Goal: Task Accomplishment & Management: Complete application form

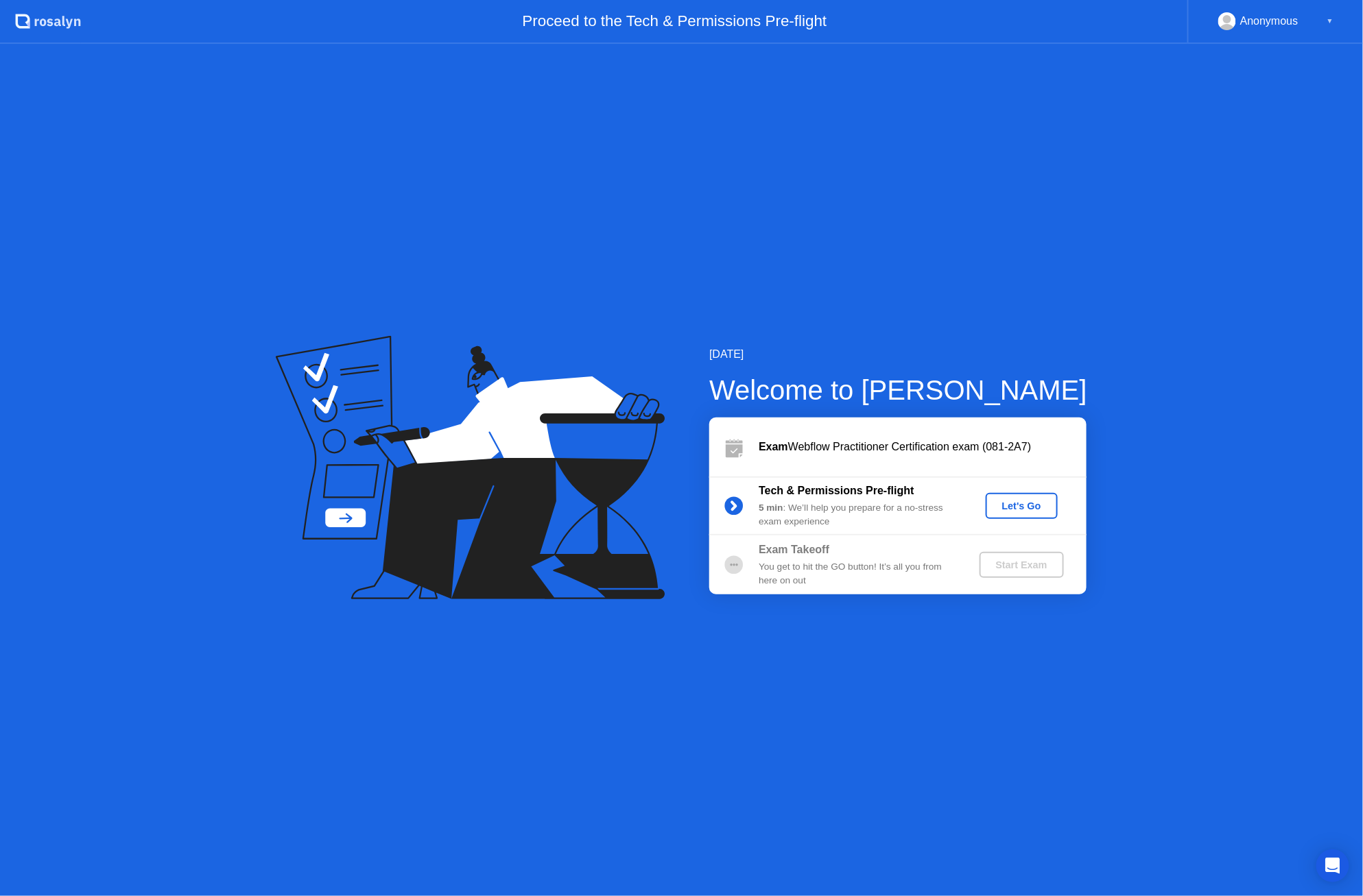
click at [1042, 509] on div "Let's Go" at bounding box center [1022, 506] width 61 height 11
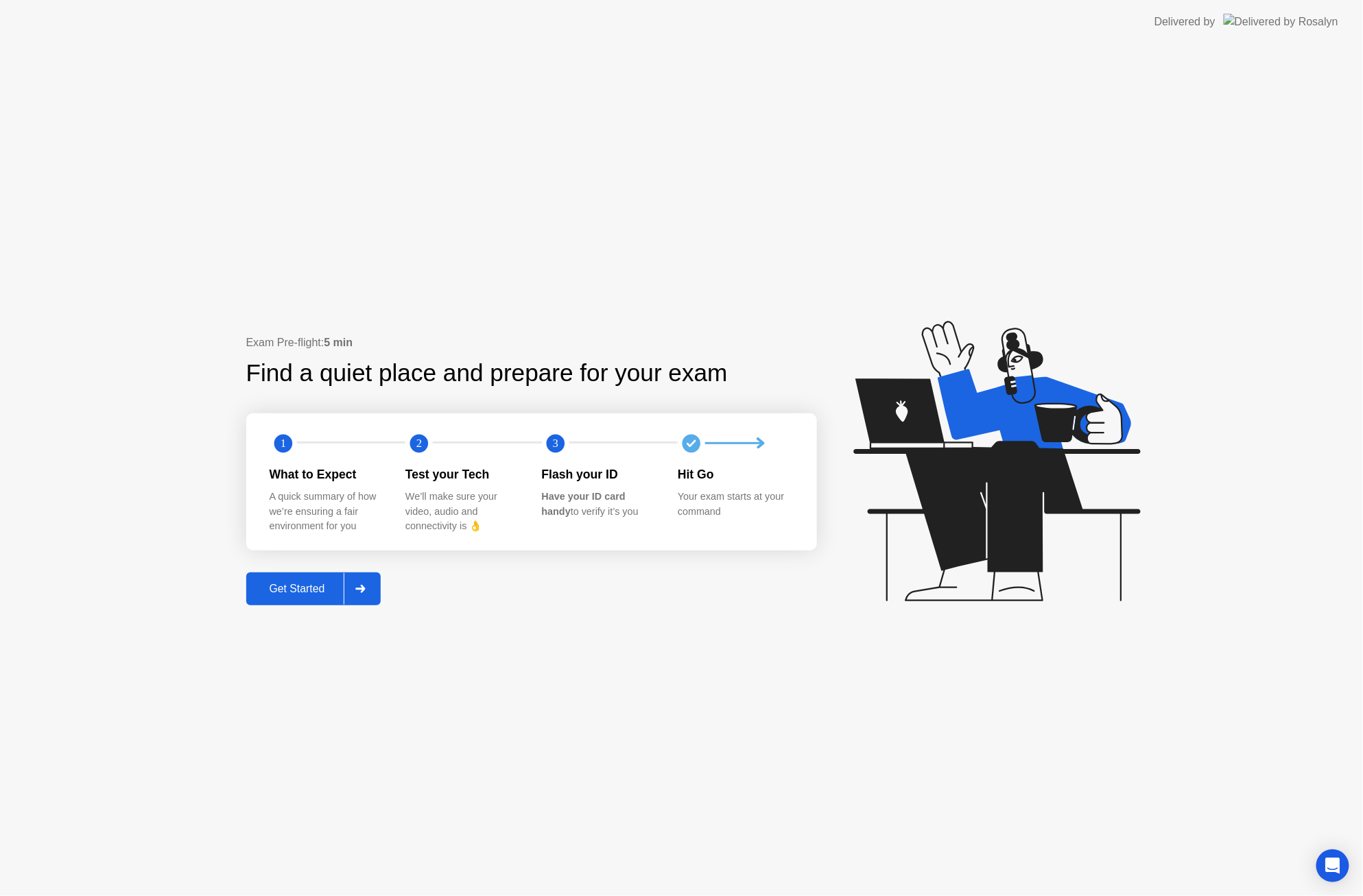
click at [329, 585] on div "Get Started" at bounding box center [297, 589] width 94 height 12
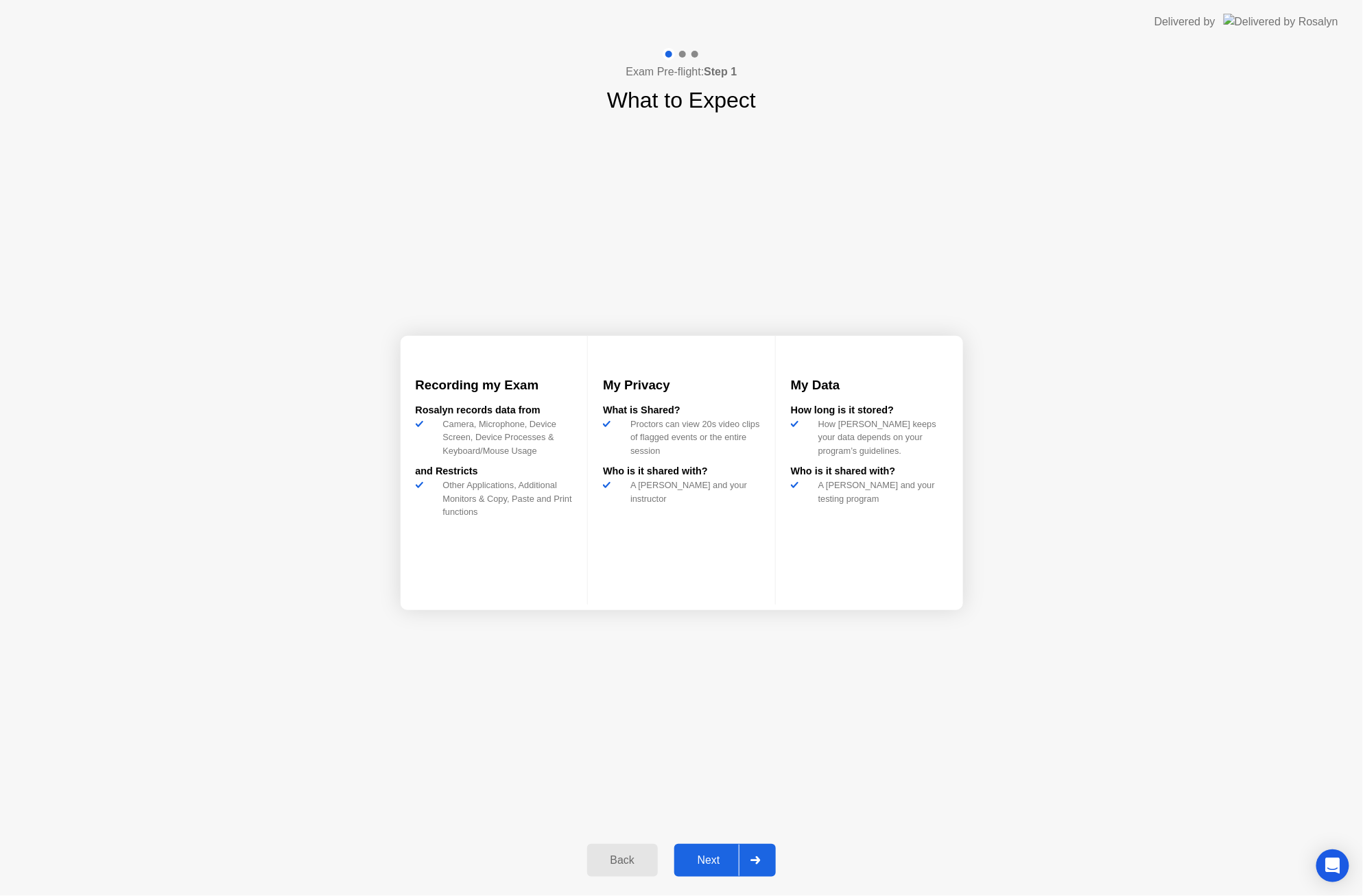
click at [705, 854] on div "Next" at bounding box center [709, 861] width 61 height 12
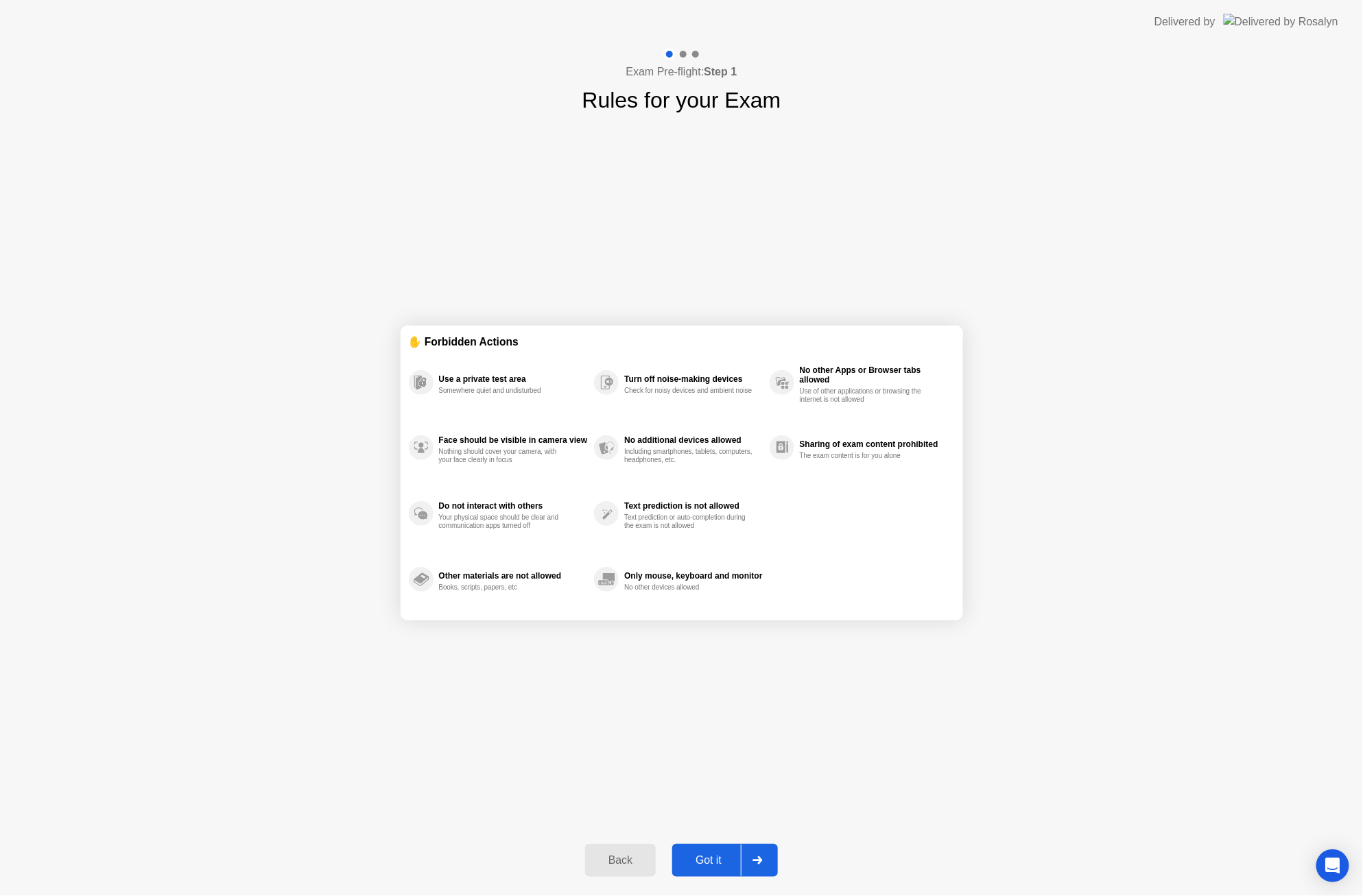
click at [703, 849] on button "Got it" at bounding box center [725, 860] width 106 height 33
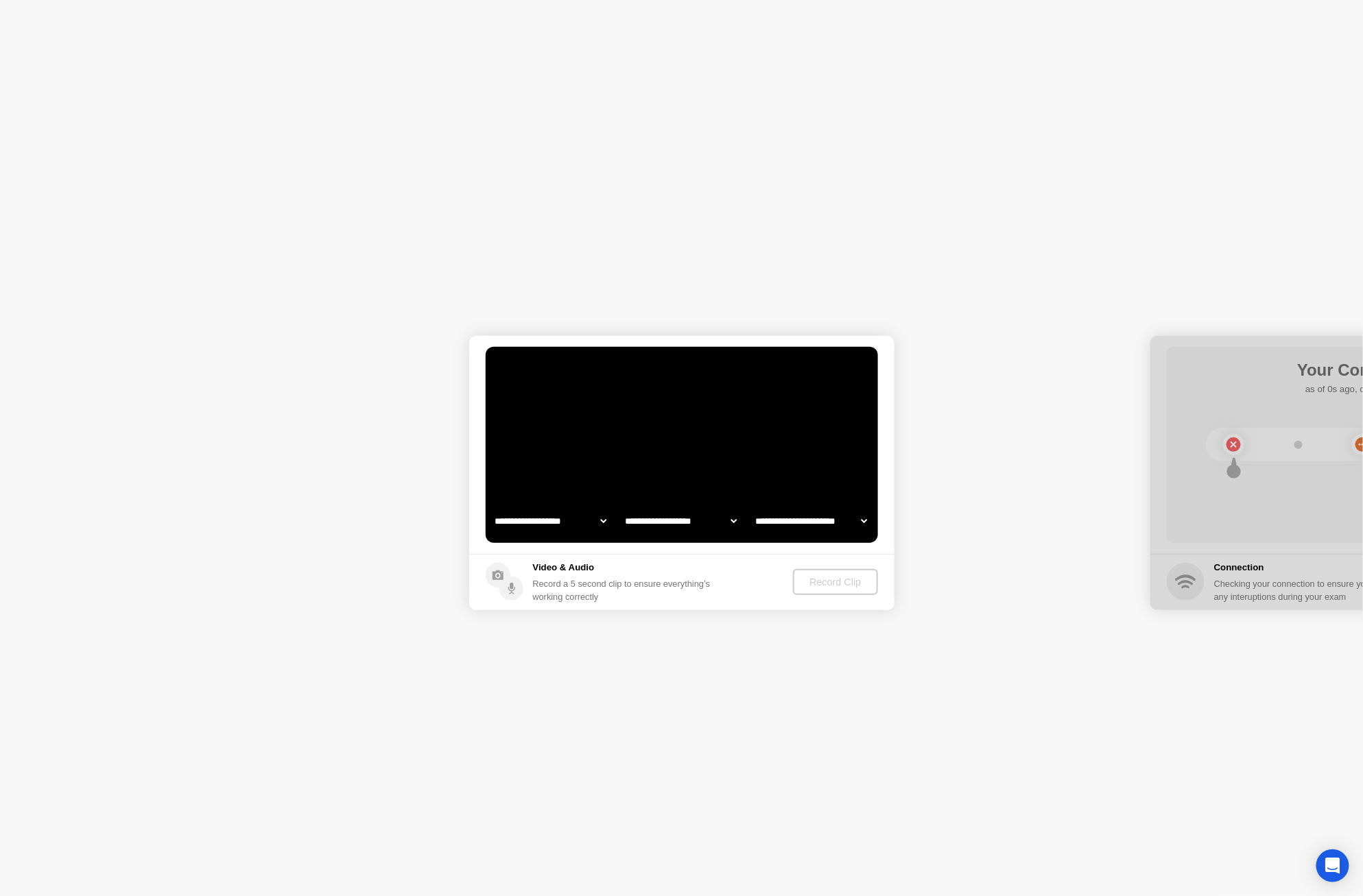
select select "**********"
select select "*******"
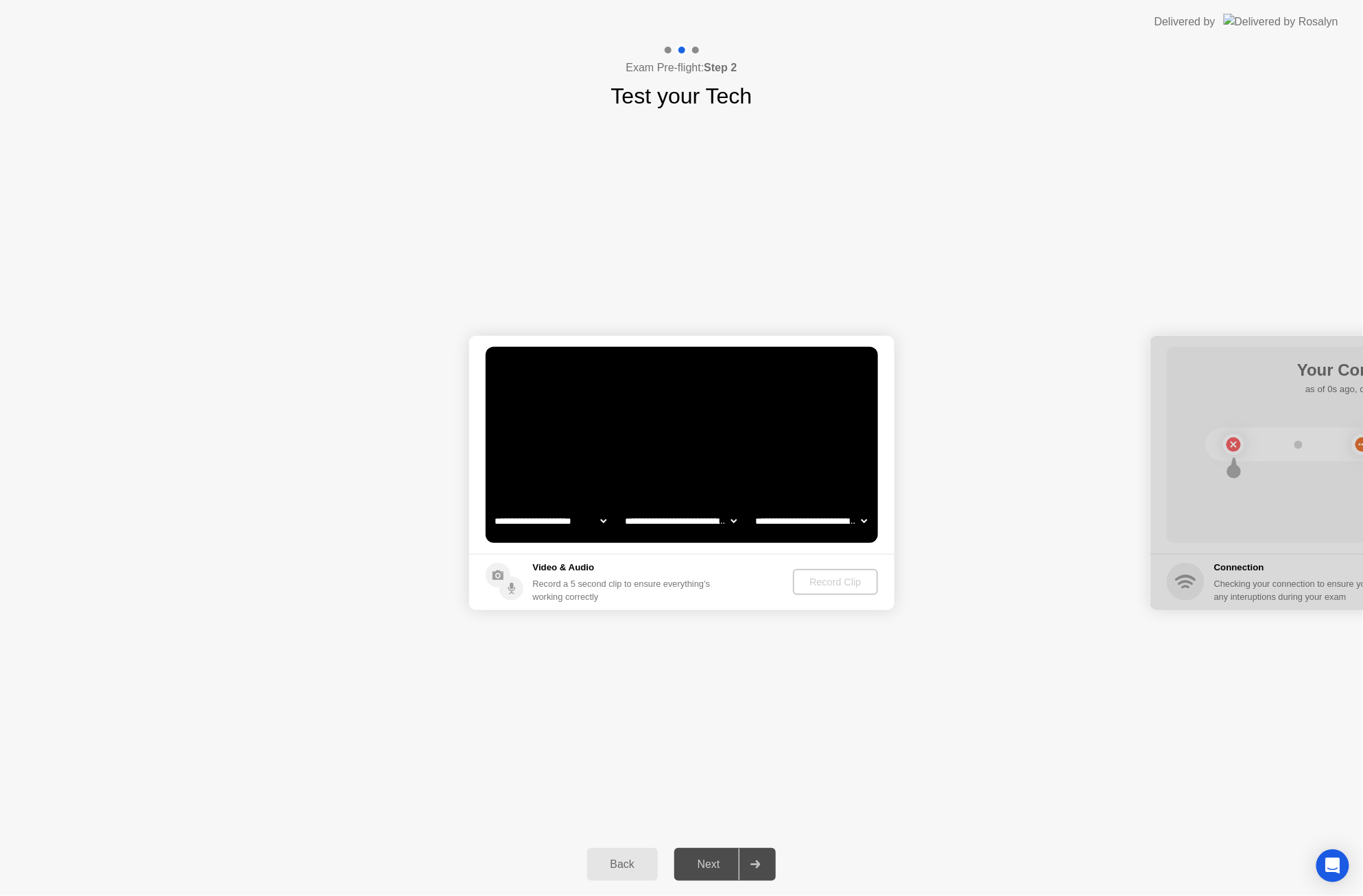
click at [599, 518] on select "**********" at bounding box center [550, 521] width 117 height 28
select select "**********"
click at [492, 507] on select "**********" at bounding box center [550, 521] width 117 height 28
click at [841, 587] on div "Record Clip" at bounding box center [836, 582] width 74 height 11
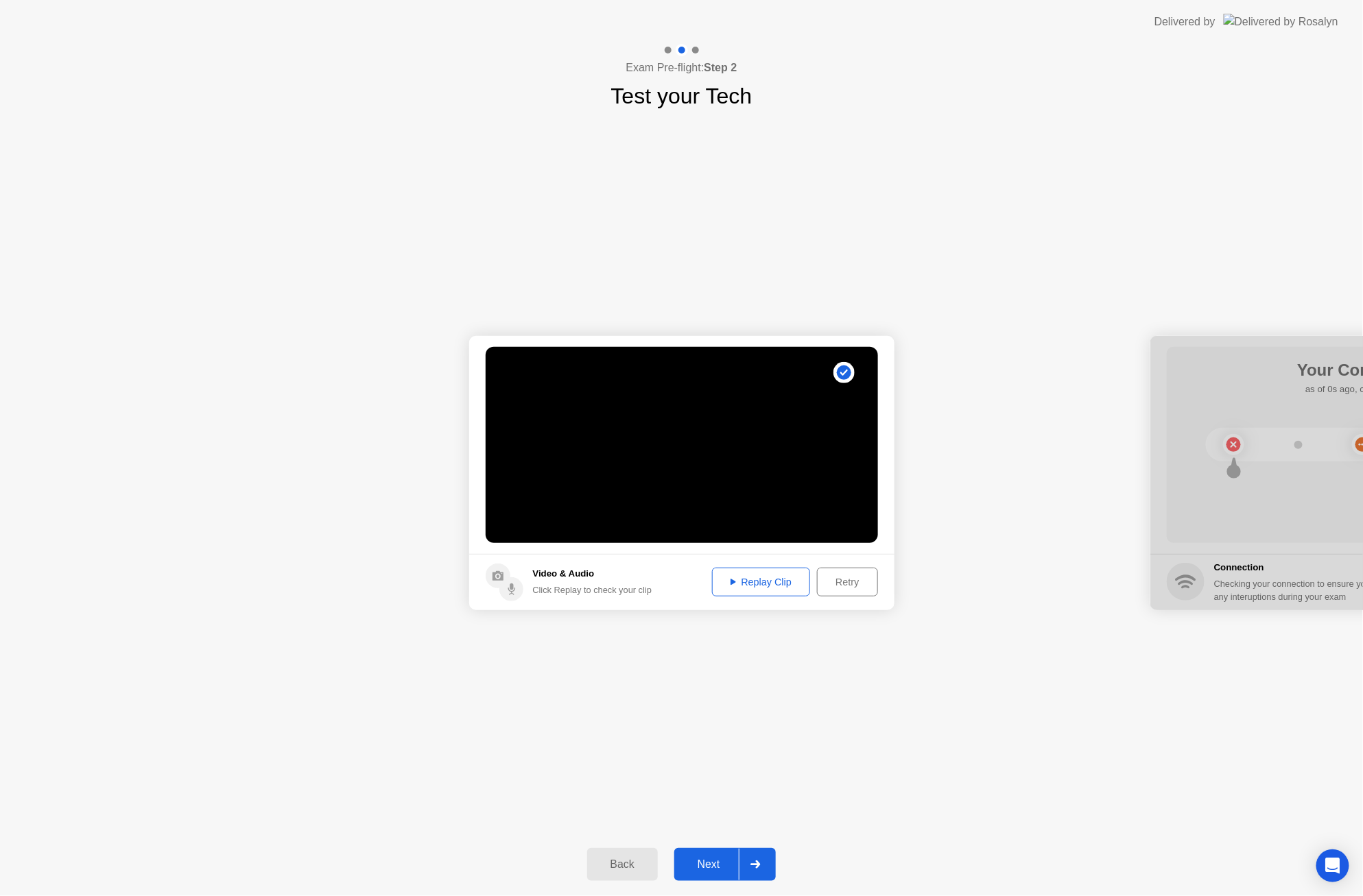
click at [714, 860] on div "Next" at bounding box center [709, 865] width 61 height 12
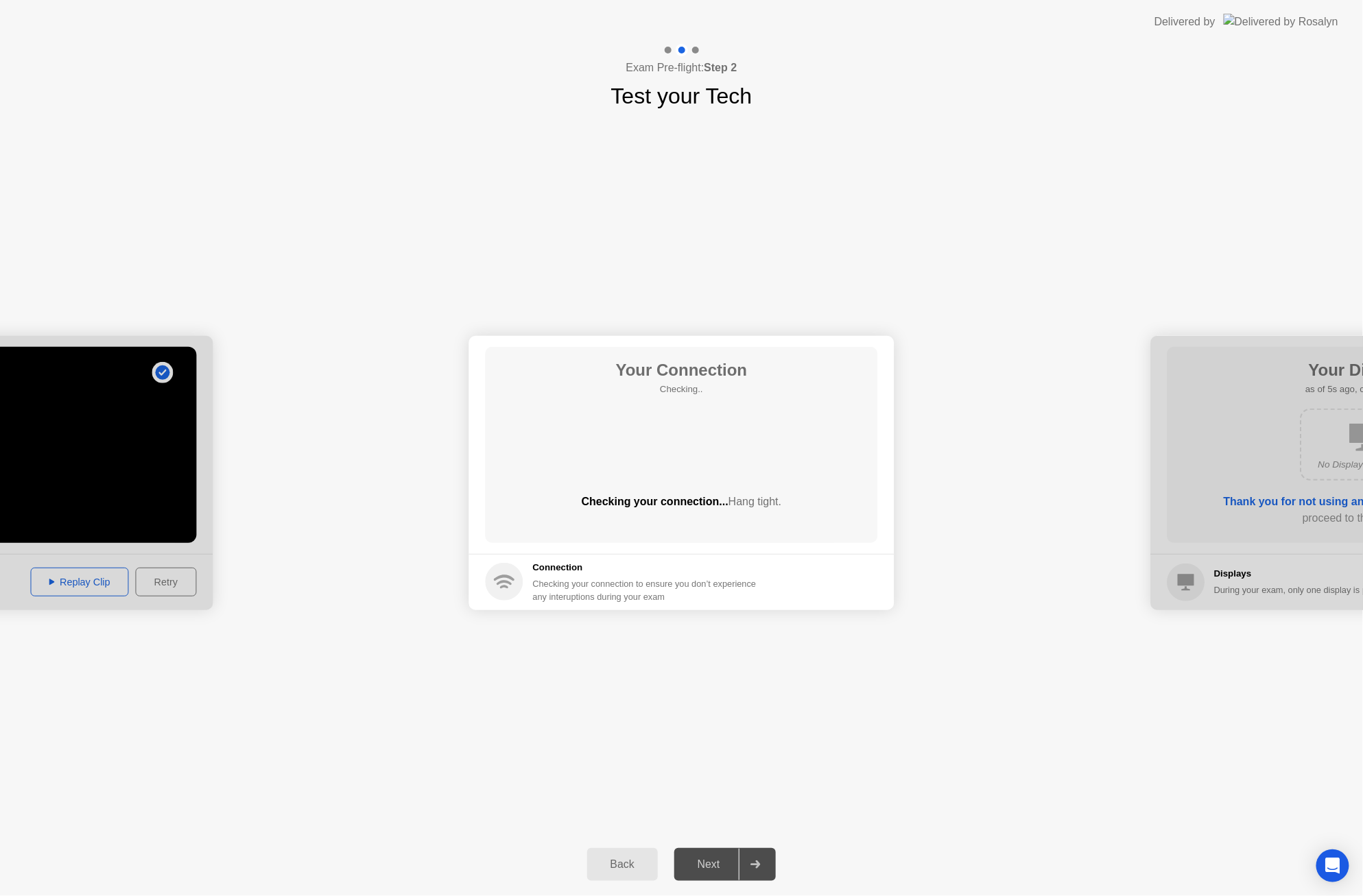
click at [643, 867] on div "Back" at bounding box center [623, 865] width 62 height 12
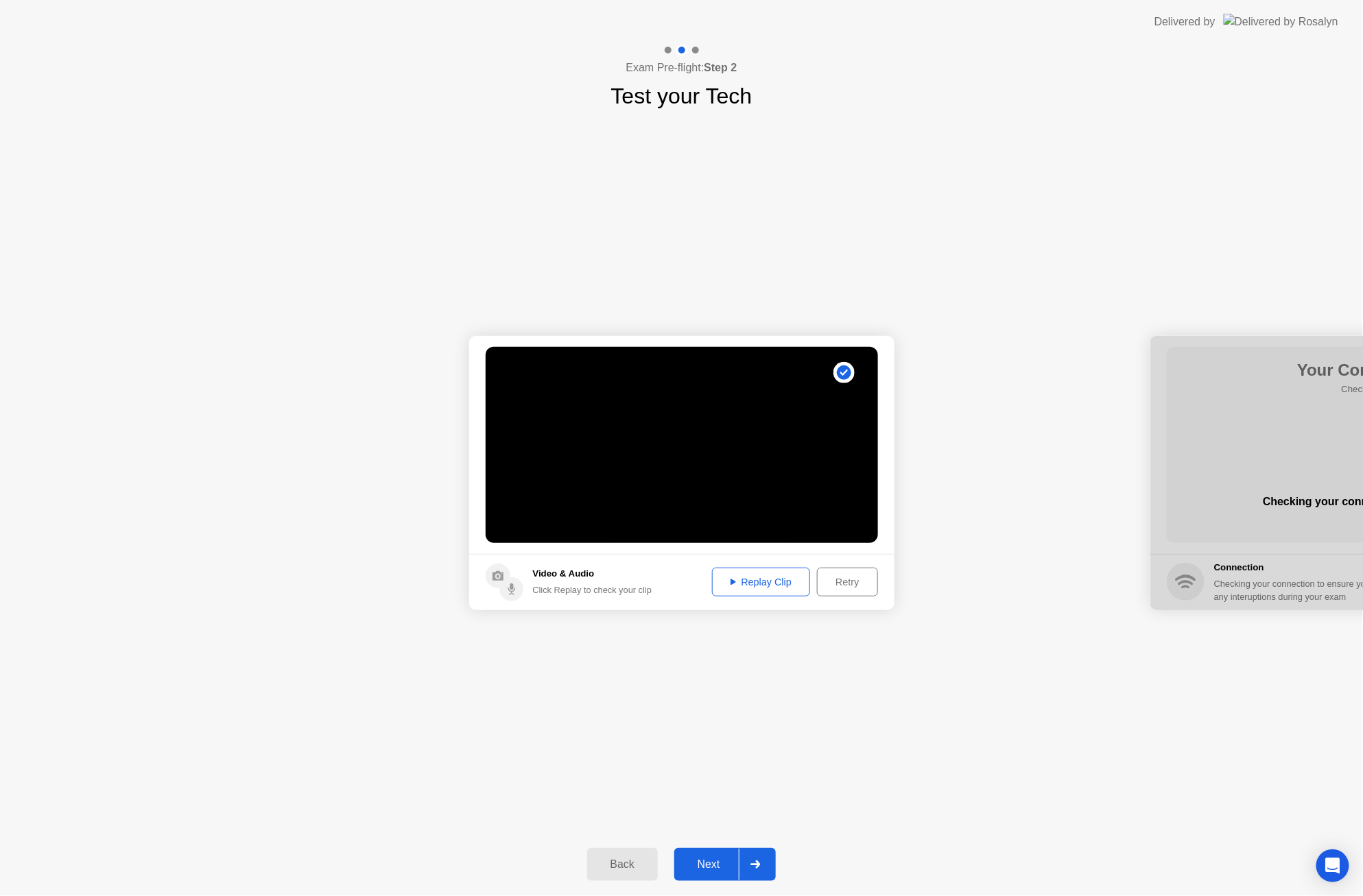
click at [787, 588] on div "Replay Clip" at bounding box center [762, 582] width 89 height 11
click at [708, 871] on div "Next" at bounding box center [709, 865] width 61 height 12
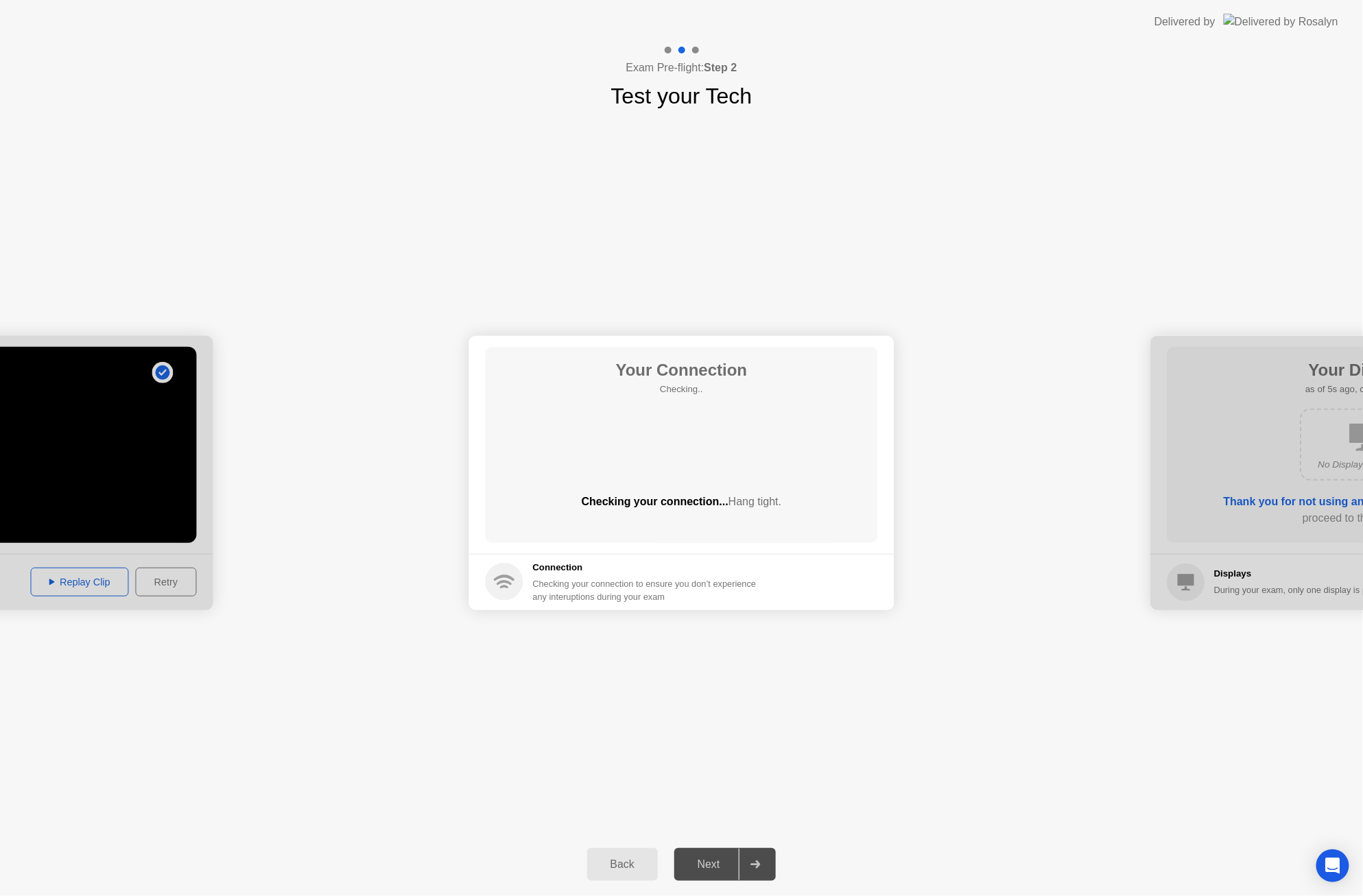
click at [633, 865] on div "Back" at bounding box center [623, 865] width 62 height 12
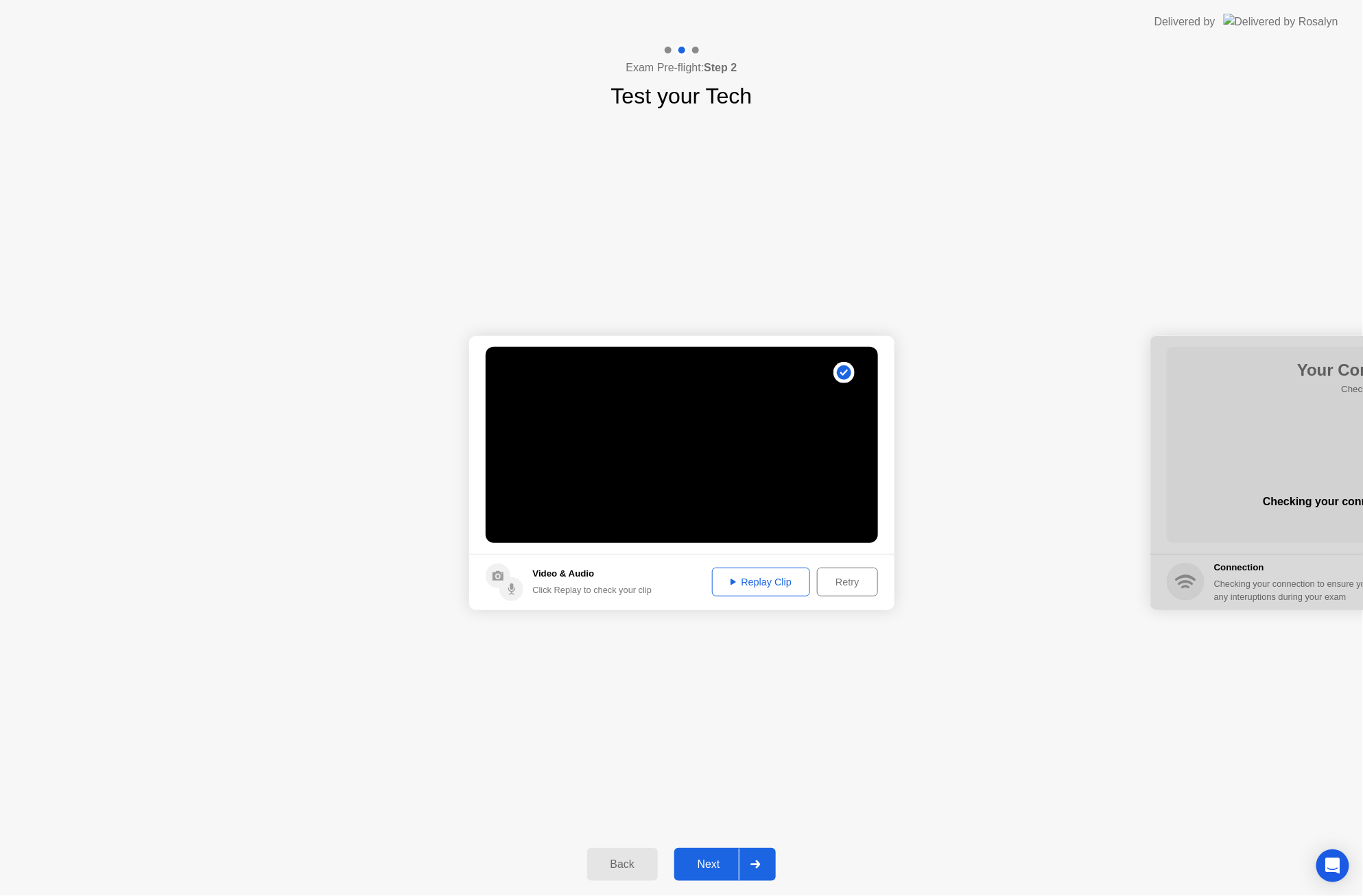
click at [711, 871] on div "Next" at bounding box center [709, 865] width 61 height 12
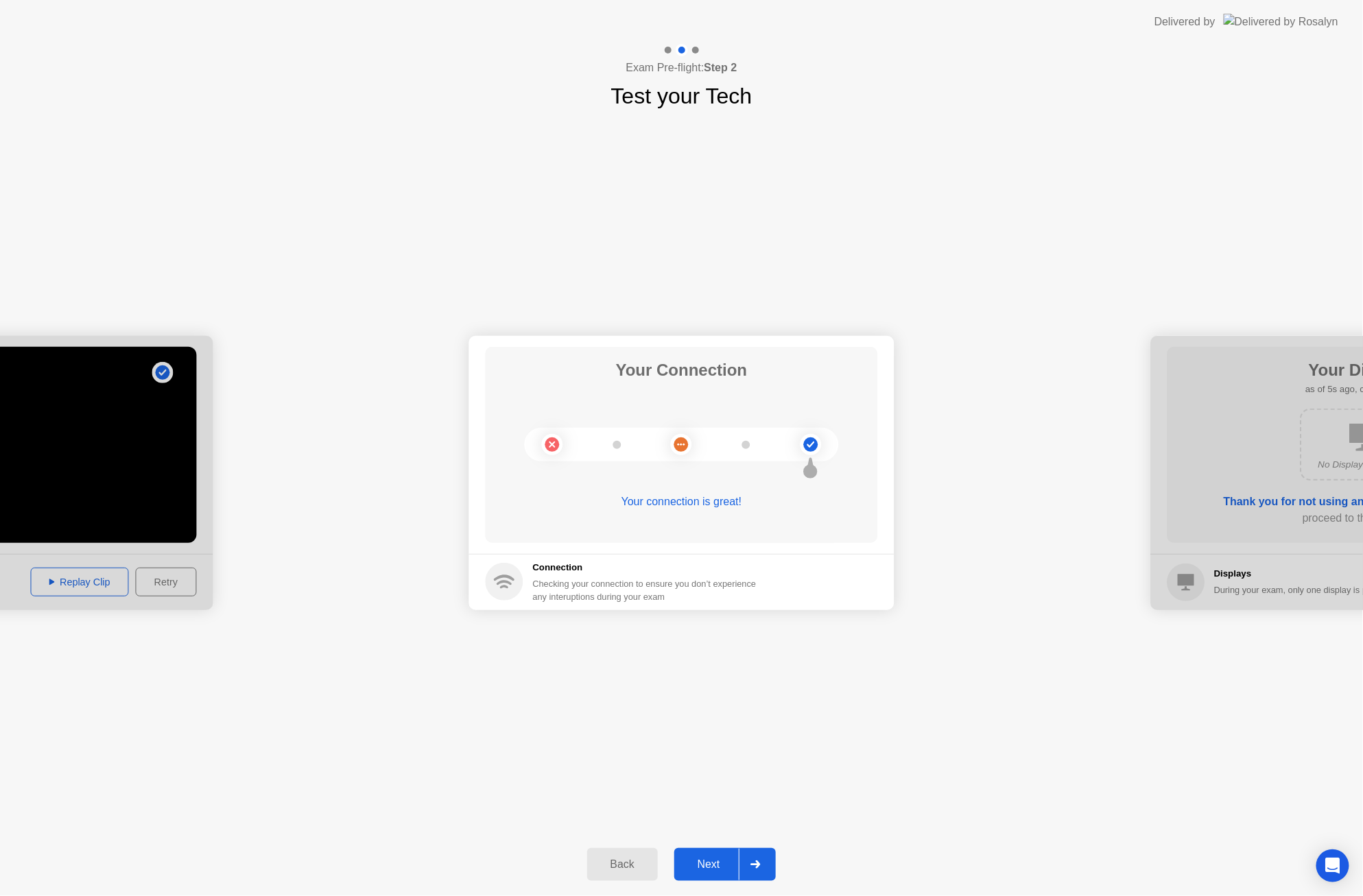
click at [716, 863] on div "Next" at bounding box center [709, 865] width 61 height 12
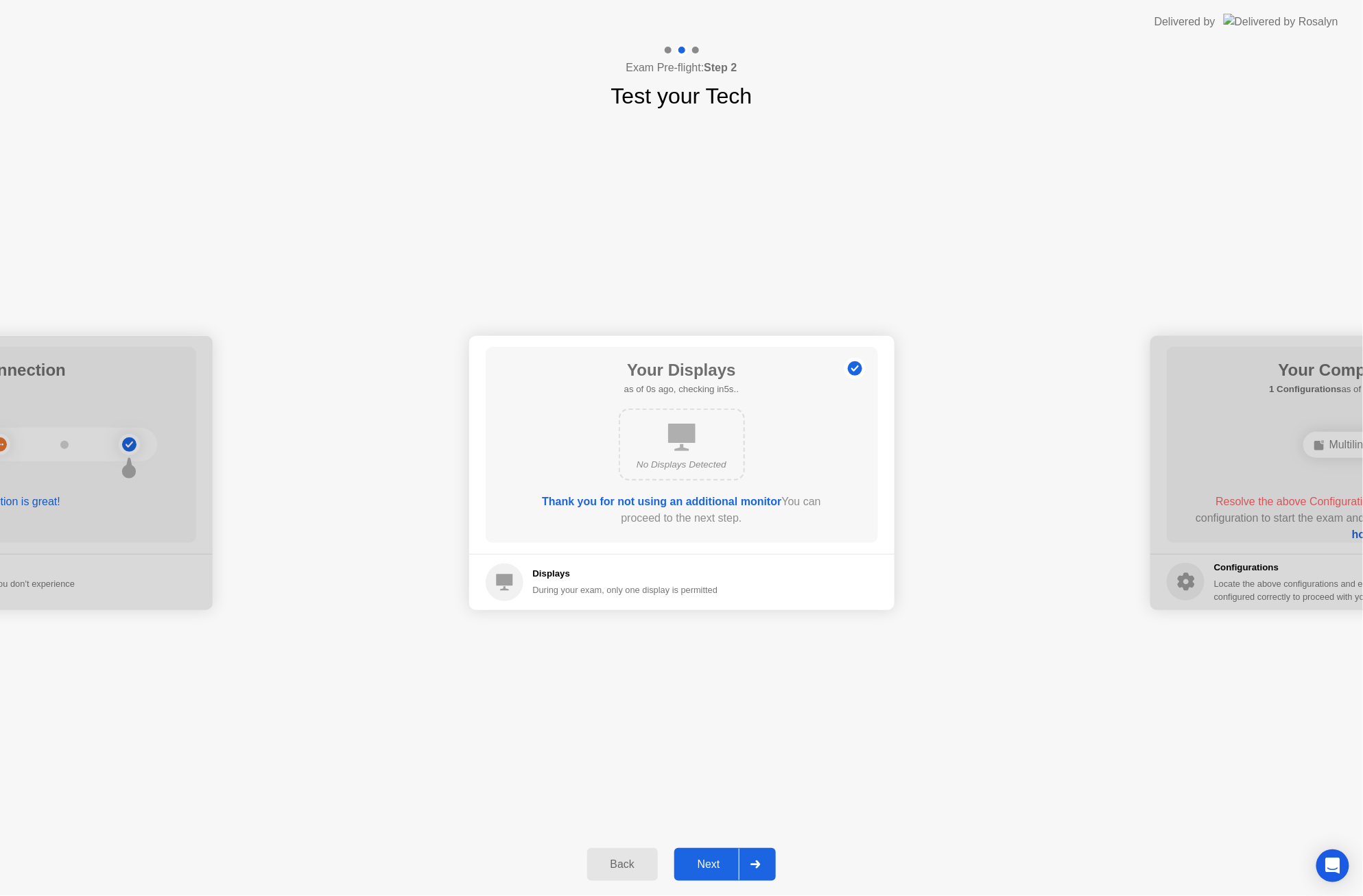
click at [718, 865] on div "Next" at bounding box center [709, 865] width 61 height 12
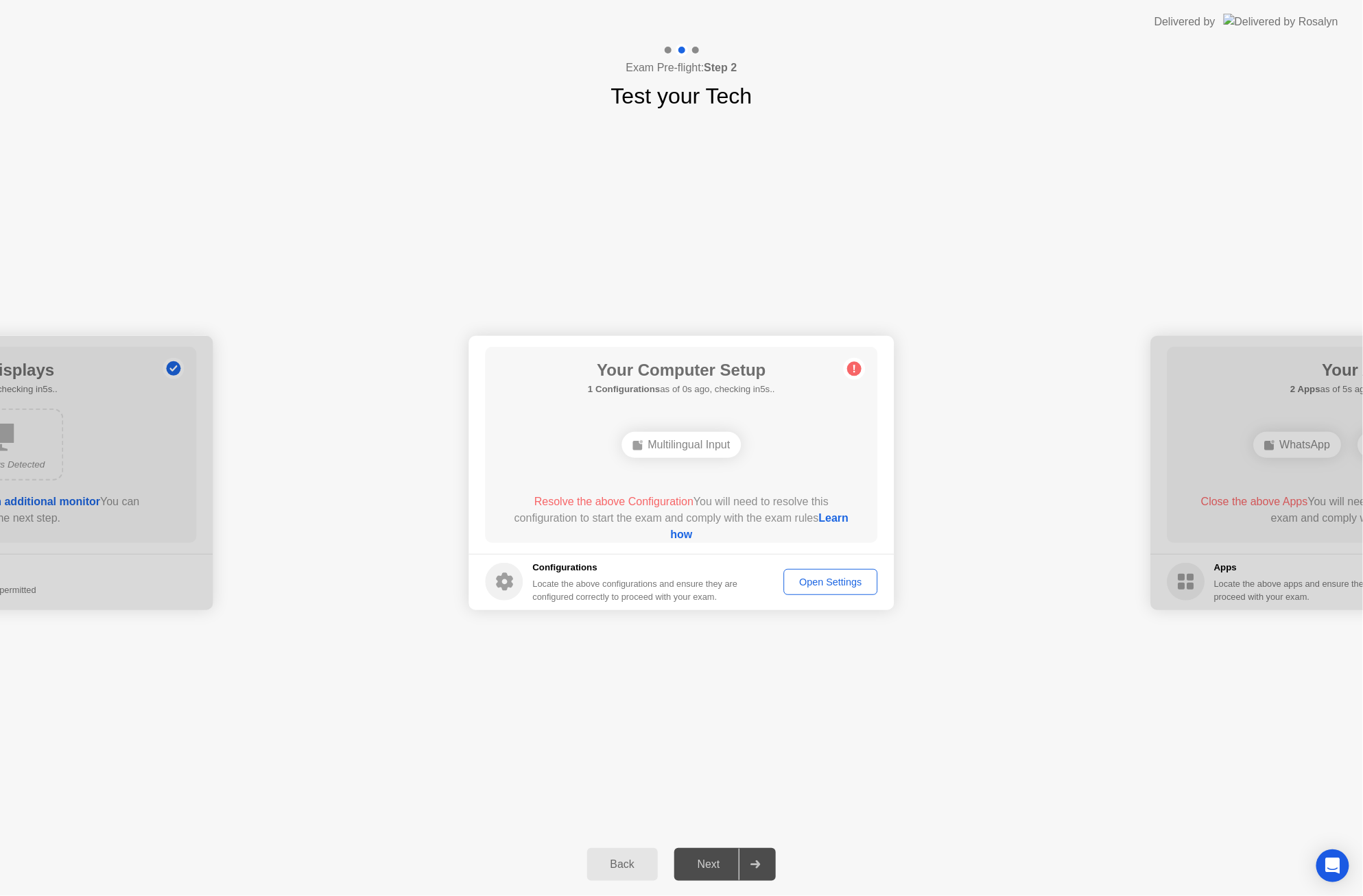
click at [671, 538] on link "Learn how" at bounding box center [759, 526] width 178 height 28
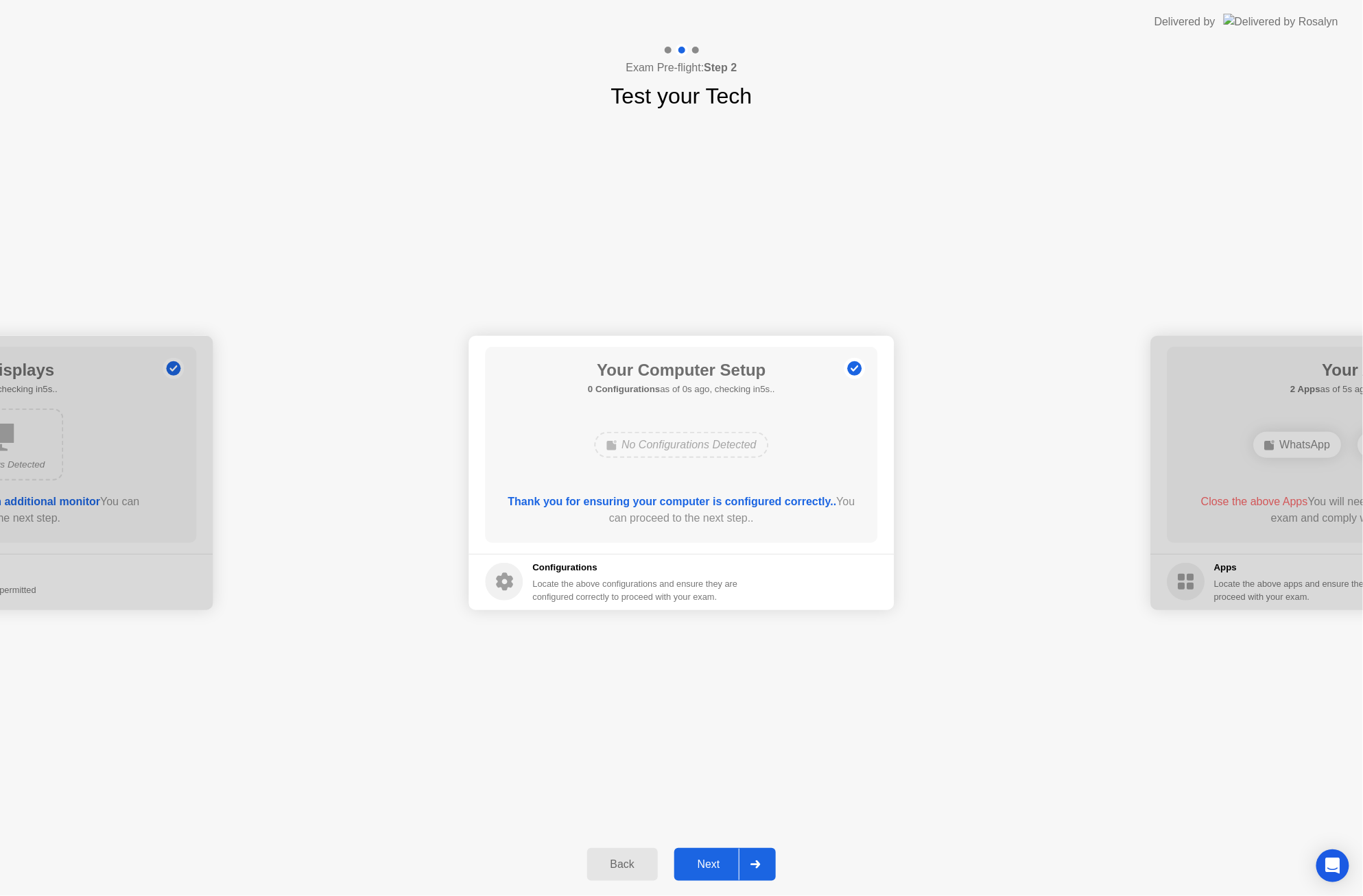
click at [935, 271] on div "**********" at bounding box center [681, 473] width 1363 height 720
click at [710, 867] on div "Next" at bounding box center [709, 865] width 61 height 12
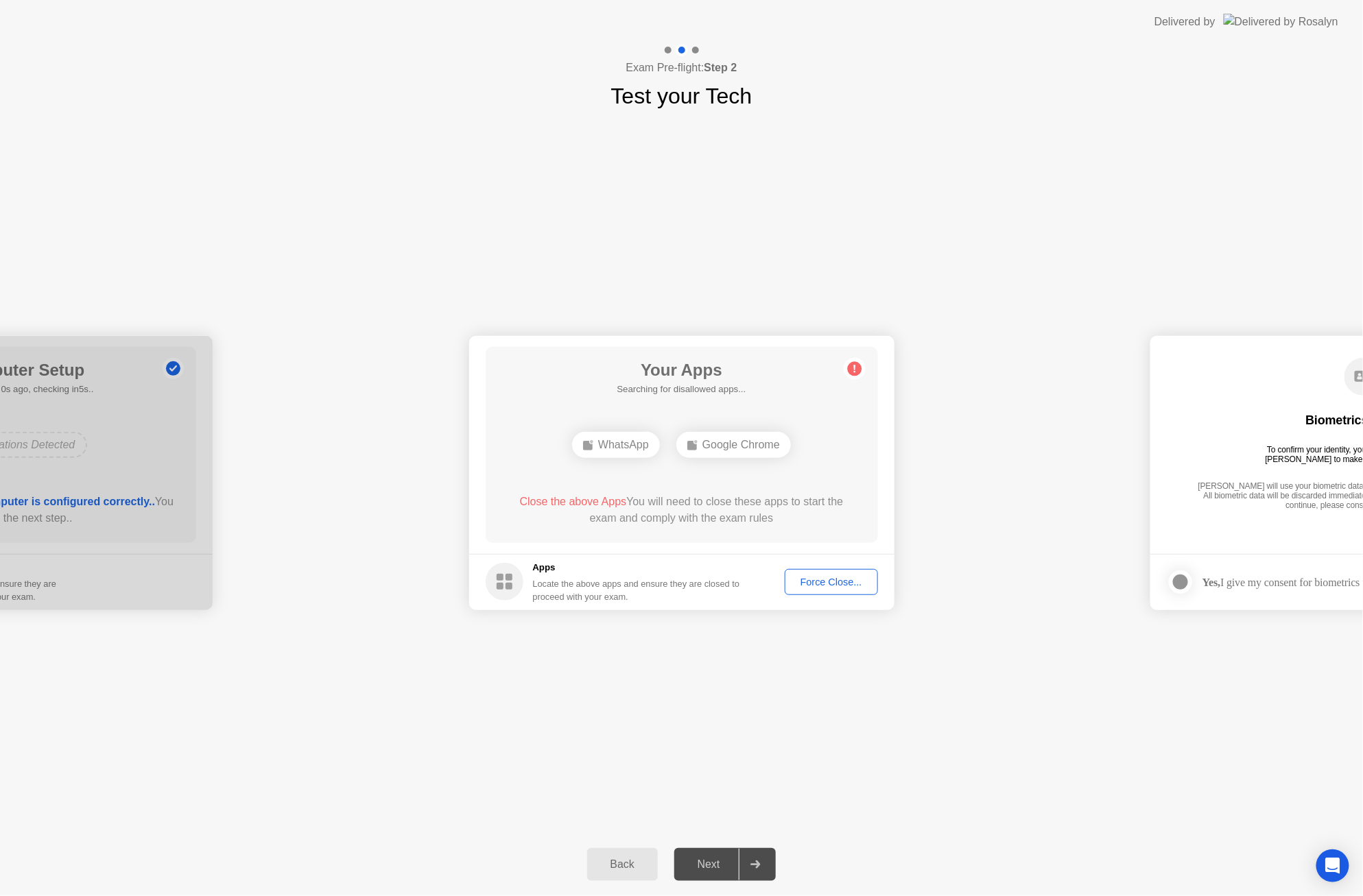
click at [809, 588] on div "Force Close..." at bounding box center [831, 582] width 84 height 11
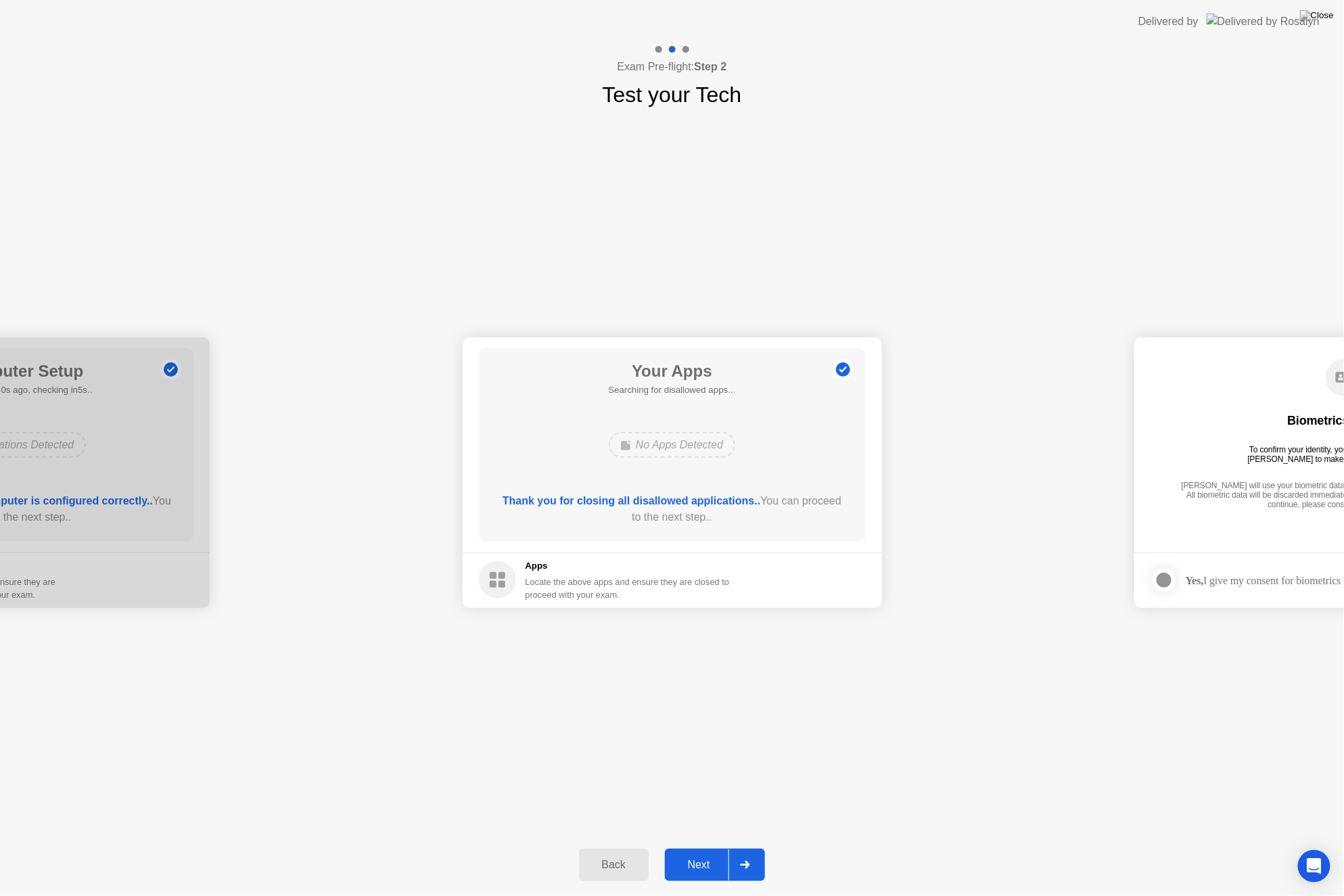
click at [691, 869] on div "Next" at bounding box center [699, 865] width 60 height 12
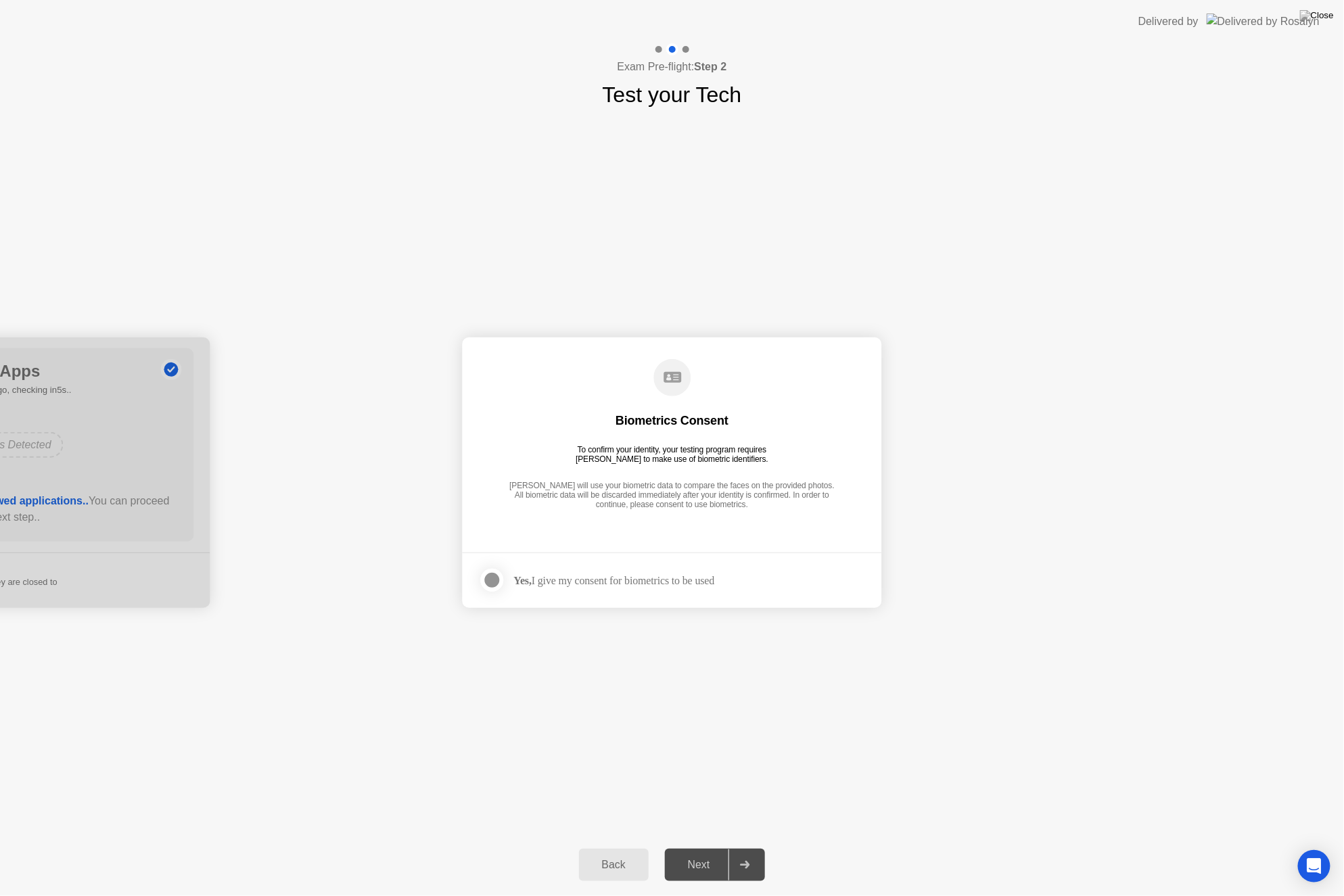
click at [491, 587] on div at bounding box center [492, 580] width 16 height 16
click at [699, 869] on div "Next" at bounding box center [699, 865] width 60 height 12
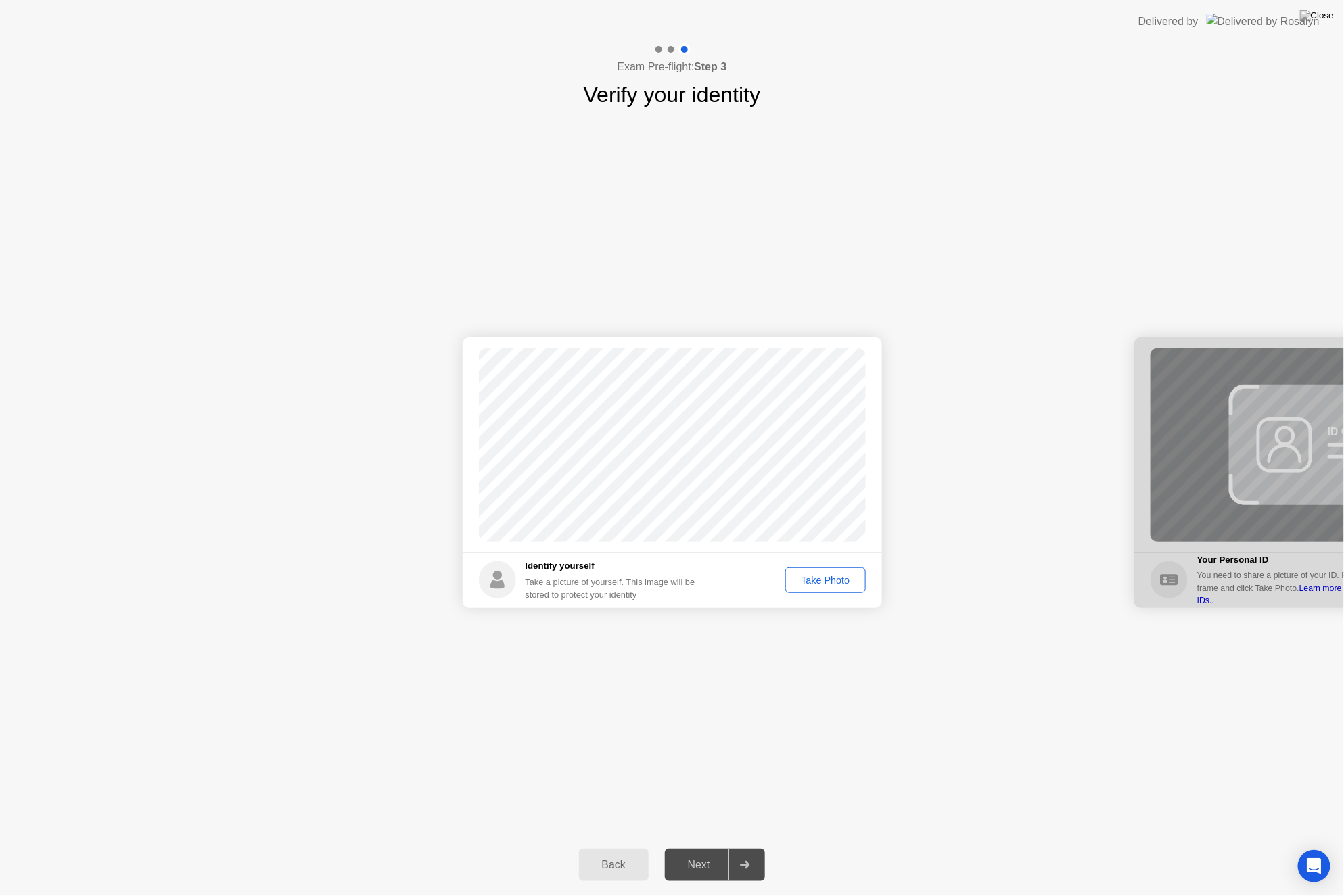
click at [838, 576] on div "Take Photo" at bounding box center [825, 580] width 71 height 11
click at [832, 571] on button "Retake" at bounding box center [835, 580] width 62 height 26
click at [828, 581] on div "Take Photo" at bounding box center [825, 580] width 71 height 11
click at [833, 578] on div "Retake" at bounding box center [835, 580] width 53 height 11
click at [833, 578] on div "Take Photo" at bounding box center [825, 580] width 71 height 11
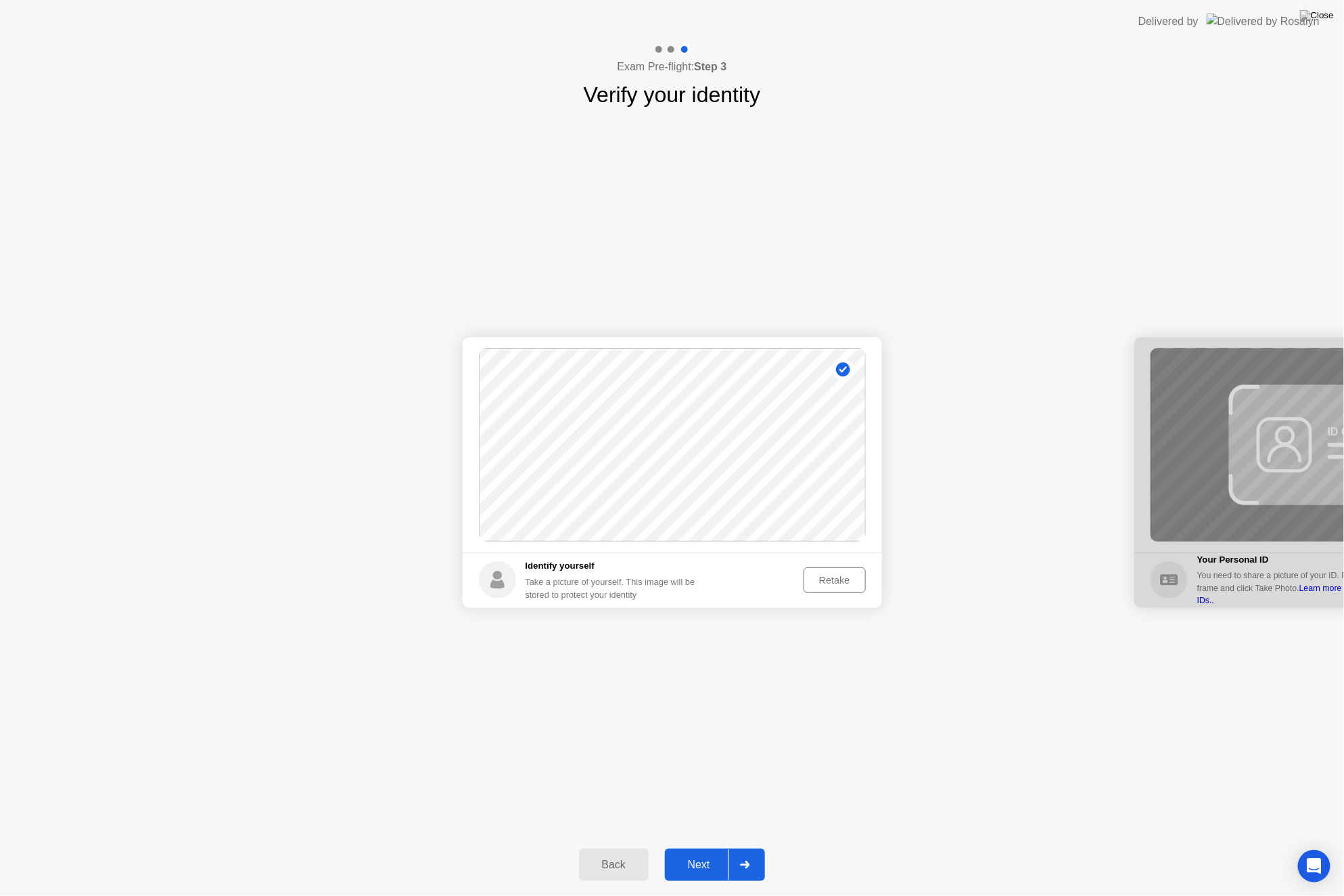
click at [844, 591] on button "Retake" at bounding box center [835, 580] width 62 height 26
click at [837, 584] on div "Take Photo" at bounding box center [825, 580] width 71 height 11
click at [708, 871] on div "Next" at bounding box center [699, 865] width 60 height 12
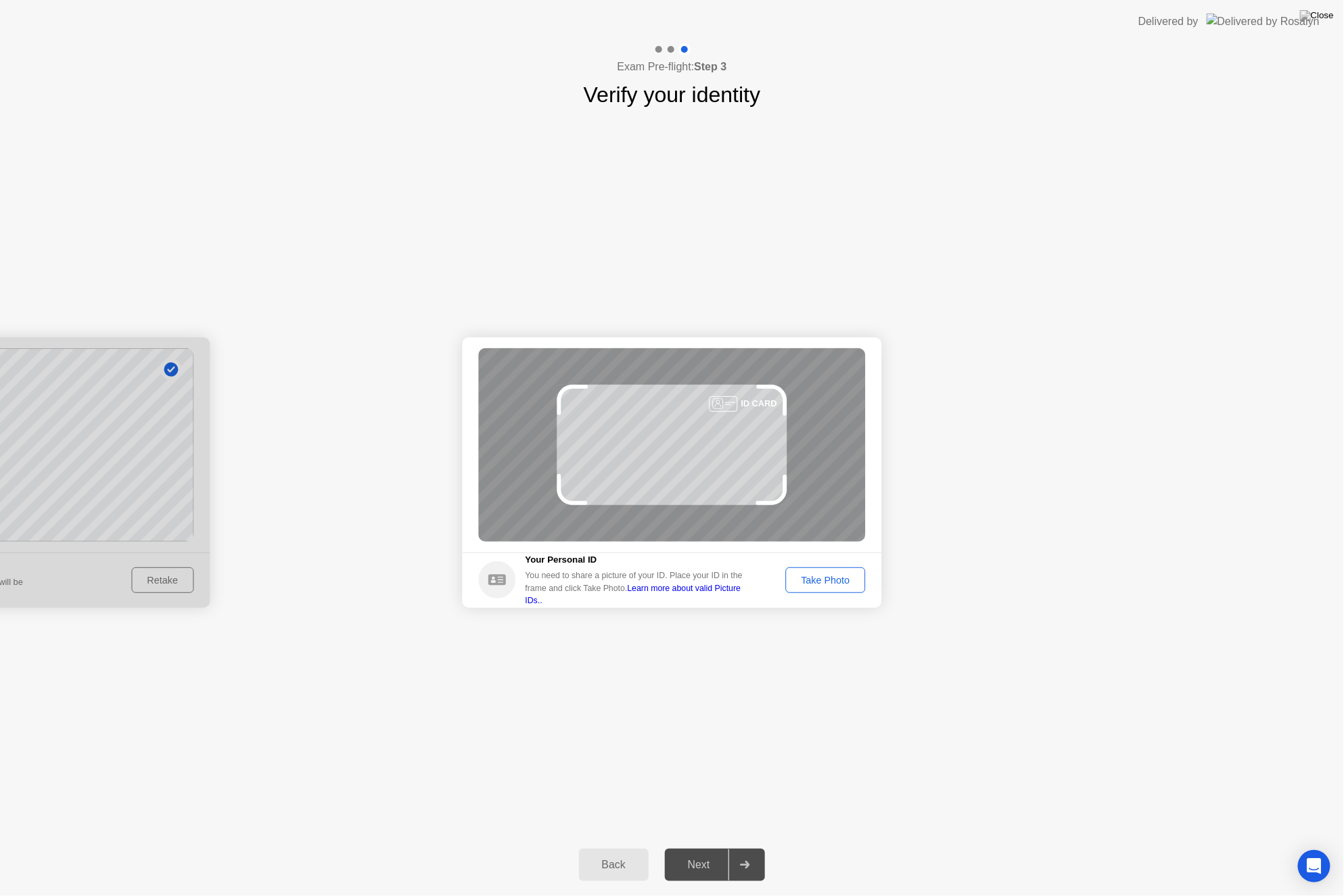
click at [825, 580] on div "Take Photo" at bounding box center [825, 580] width 71 height 11
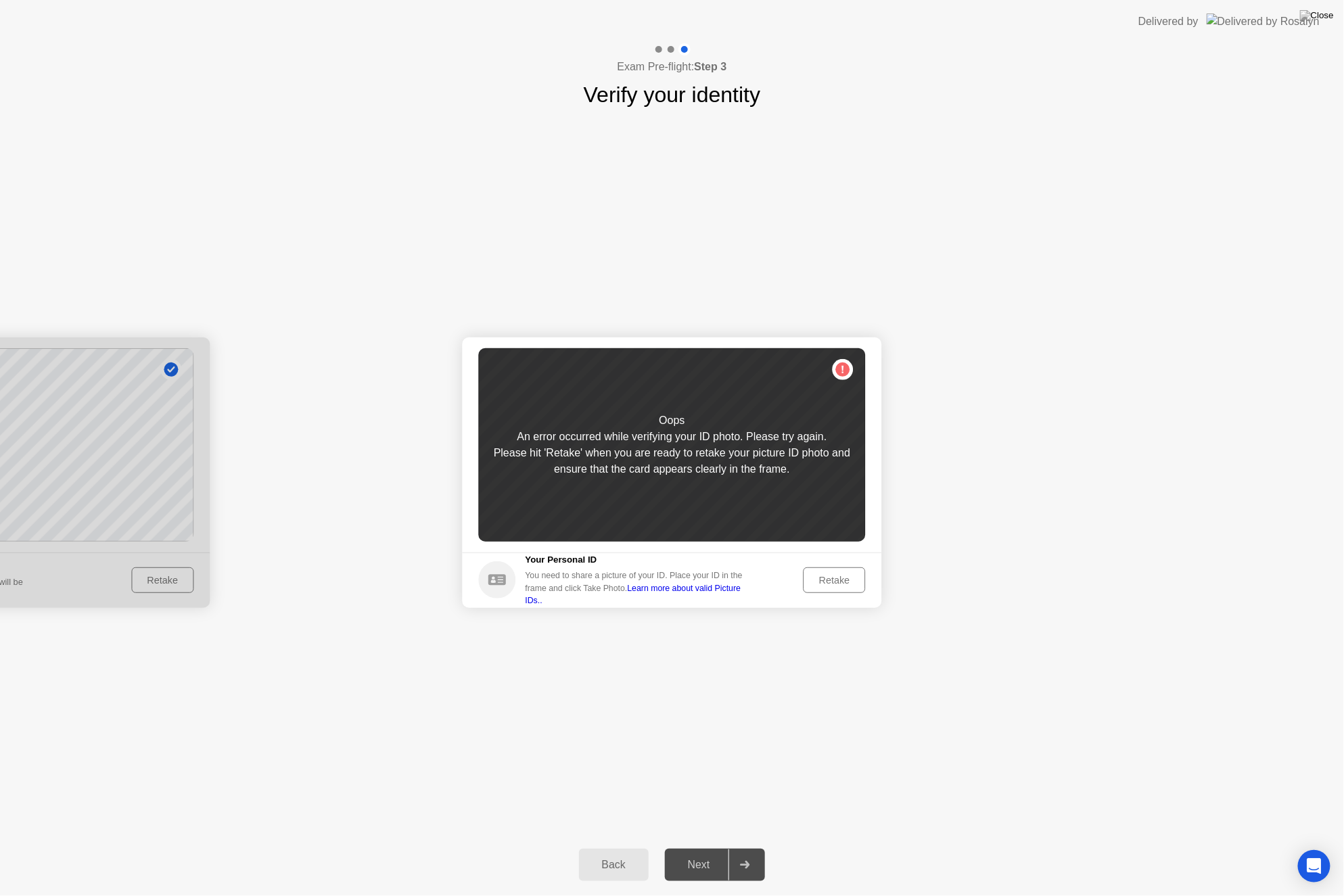
click at [822, 578] on div "Retake" at bounding box center [835, 580] width 53 height 11
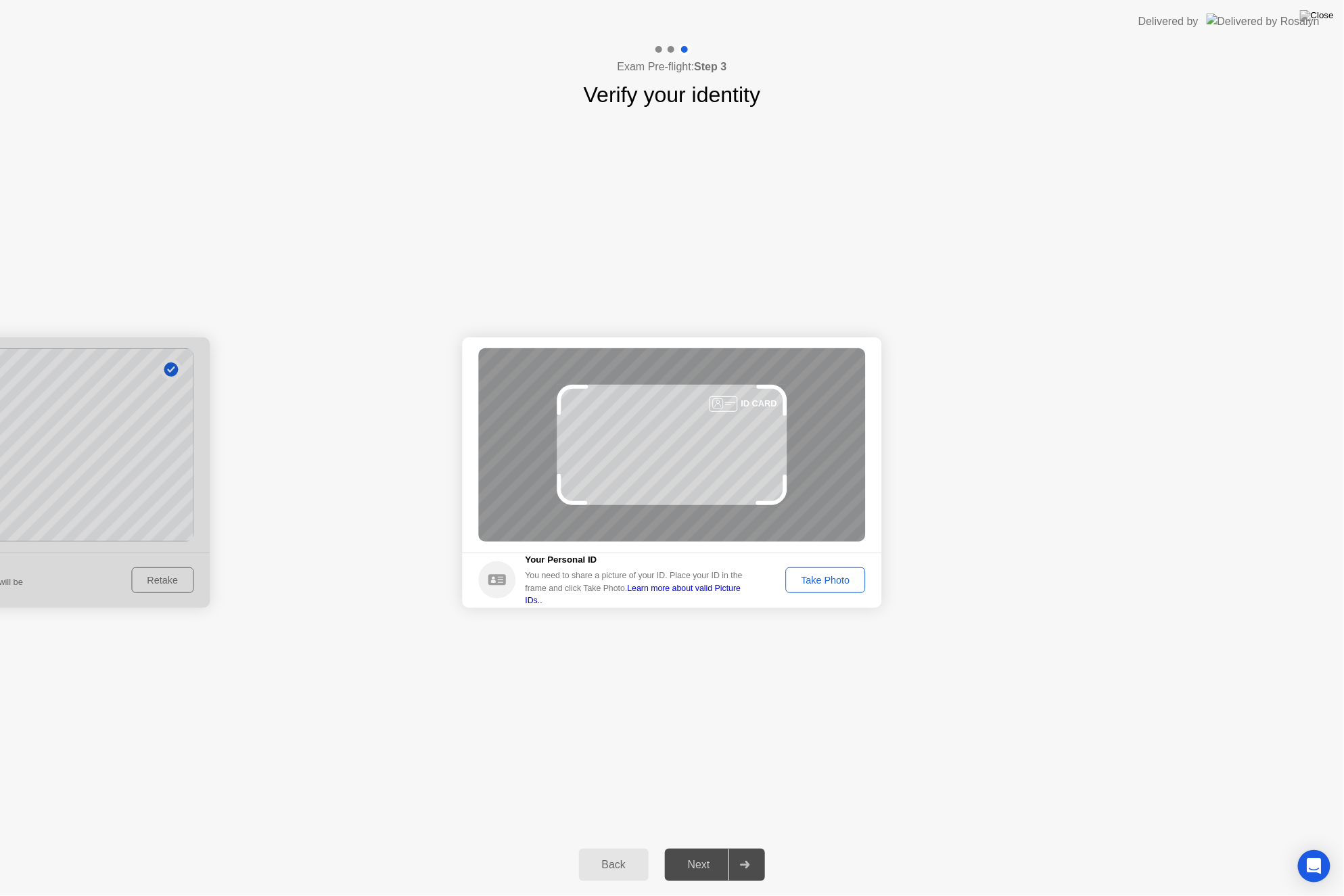
click at [813, 577] on div "Take Photo" at bounding box center [825, 580] width 71 height 11
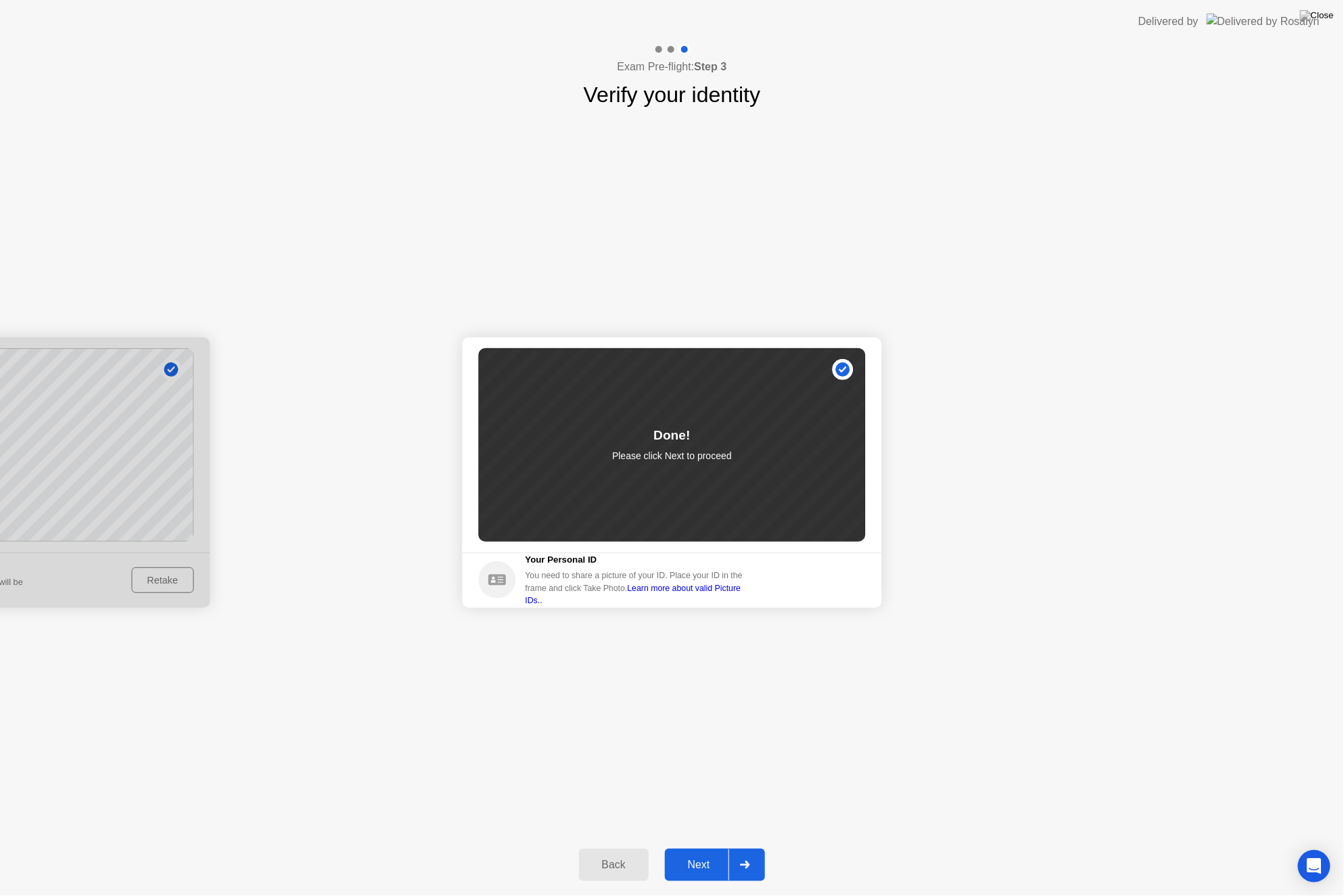
click at [694, 860] on div "Next" at bounding box center [699, 865] width 60 height 12
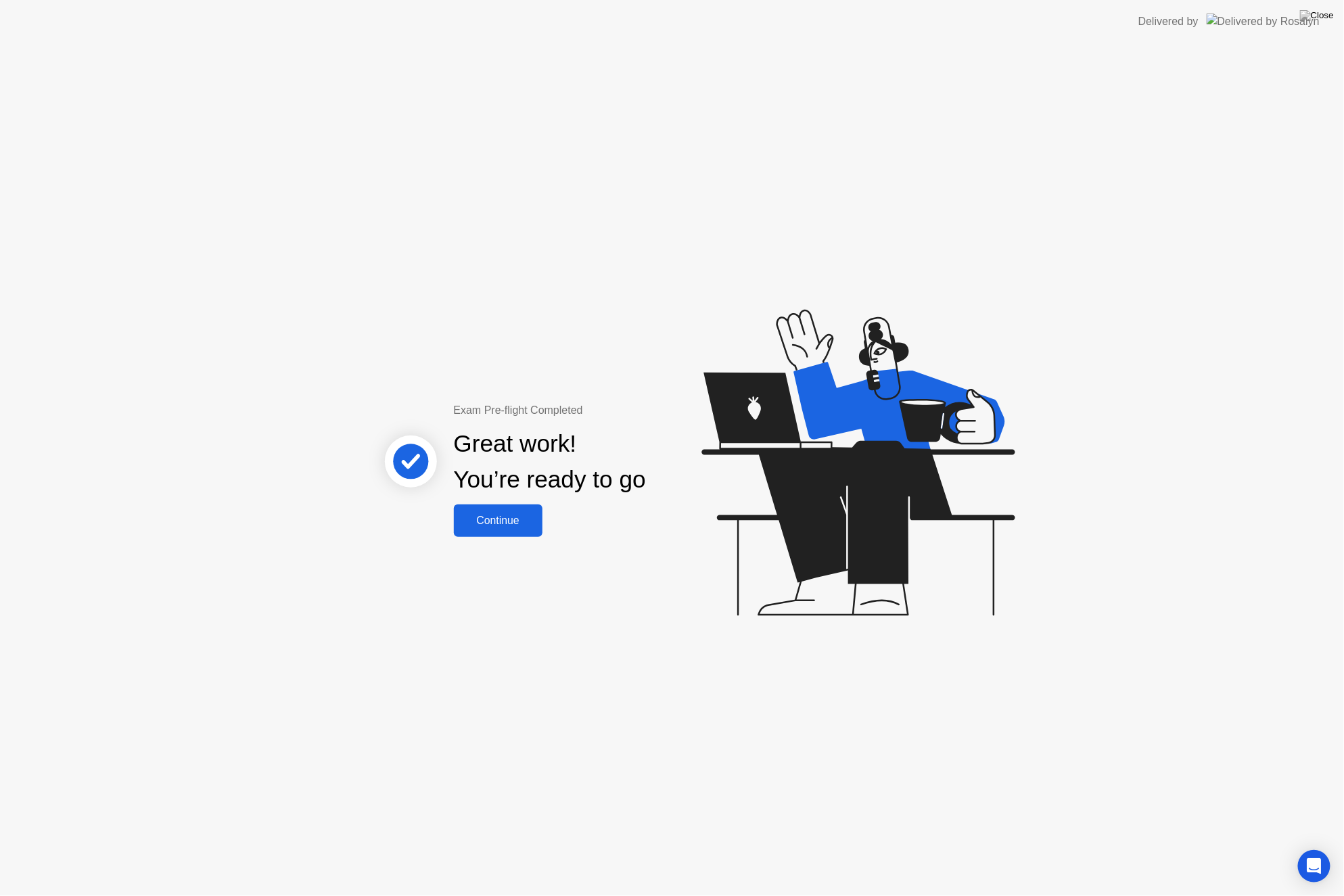
click at [509, 518] on div "Continue" at bounding box center [498, 521] width 81 height 12
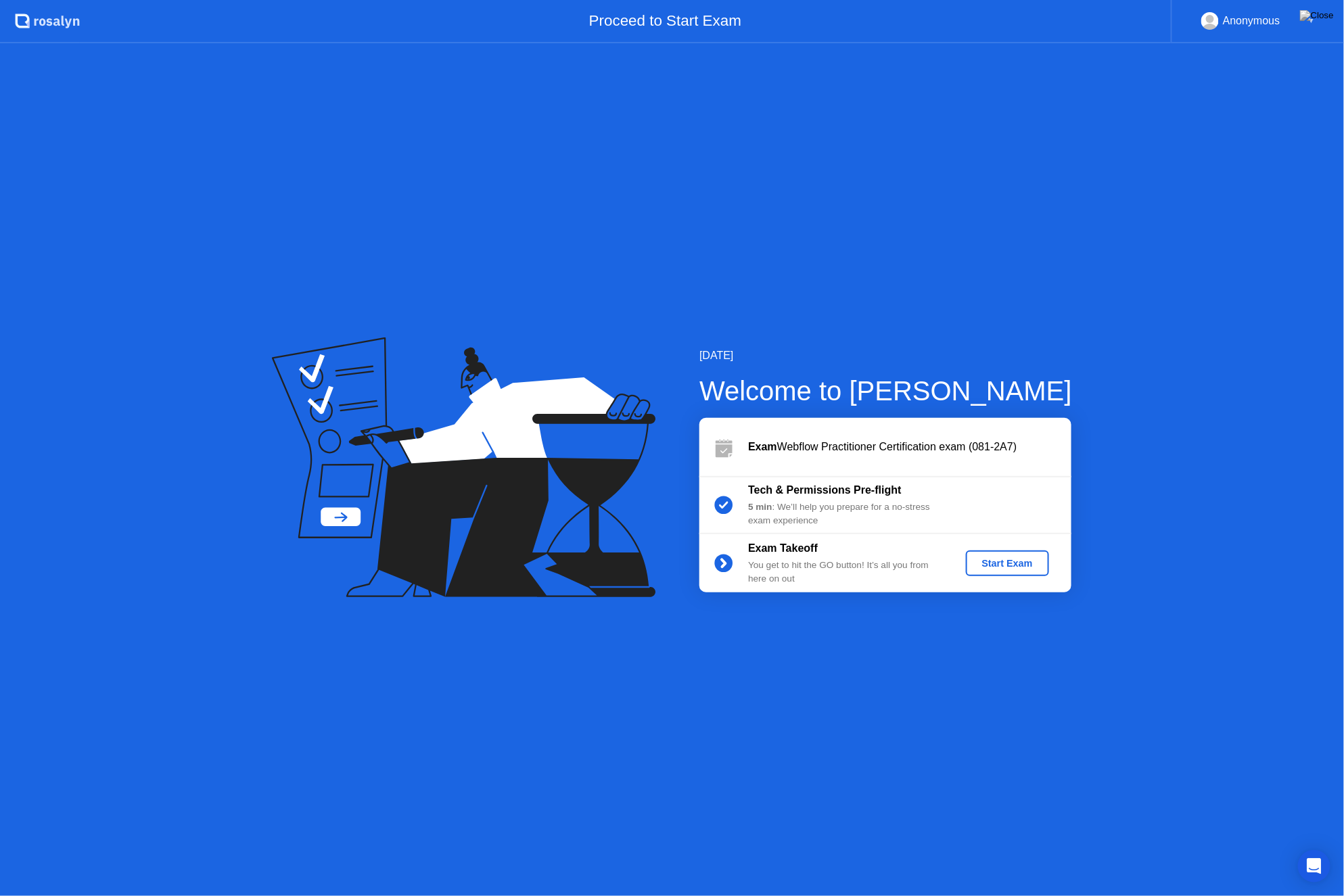
click at [1002, 563] on div "Start Exam" at bounding box center [1008, 563] width 73 height 11
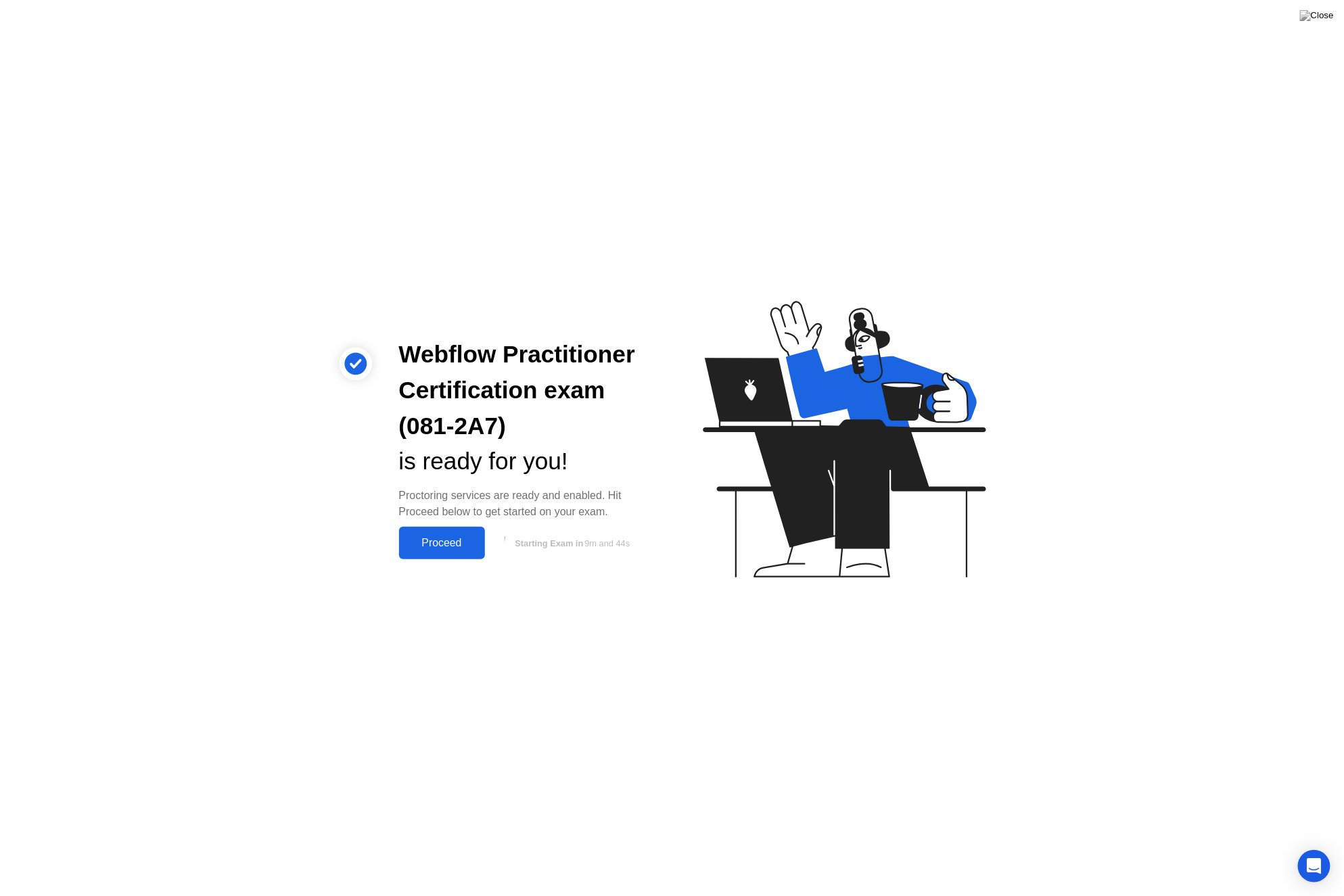
click at [459, 538] on div "Proceed" at bounding box center [442, 543] width 78 height 12
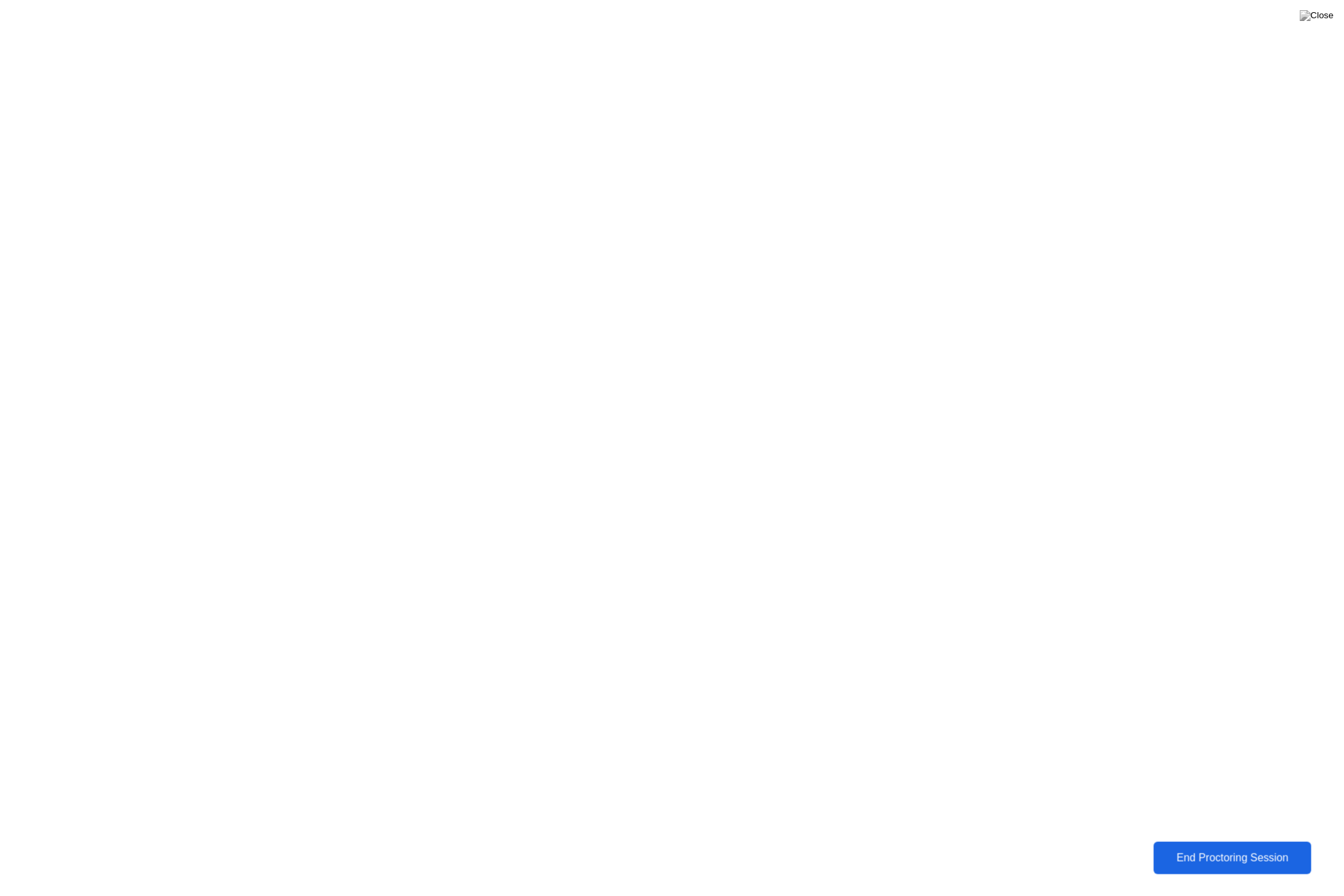
click at [1217, 864] on div "End Proctoring Session" at bounding box center [1233, 858] width 150 height 12
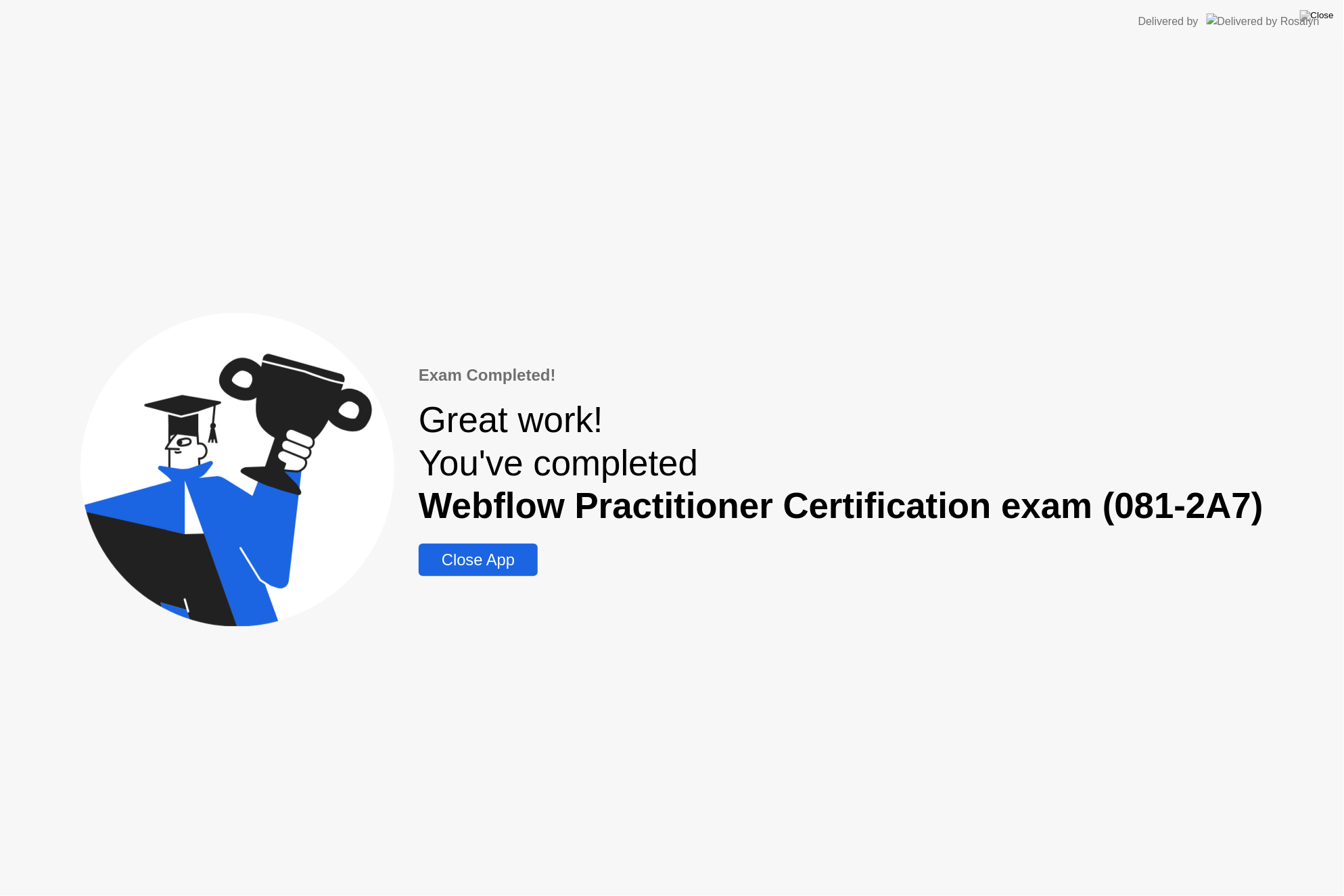
click at [472, 578] on div "Exam Completed! Great work! You've completed Webflow Practitioner Certification…" at bounding box center [672, 470] width 1344 height 853
click at [470, 566] on div "Close App" at bounding box center [479, 560] width 111 height 19
